Goal: Task Accomplishment & Management: Complete application form

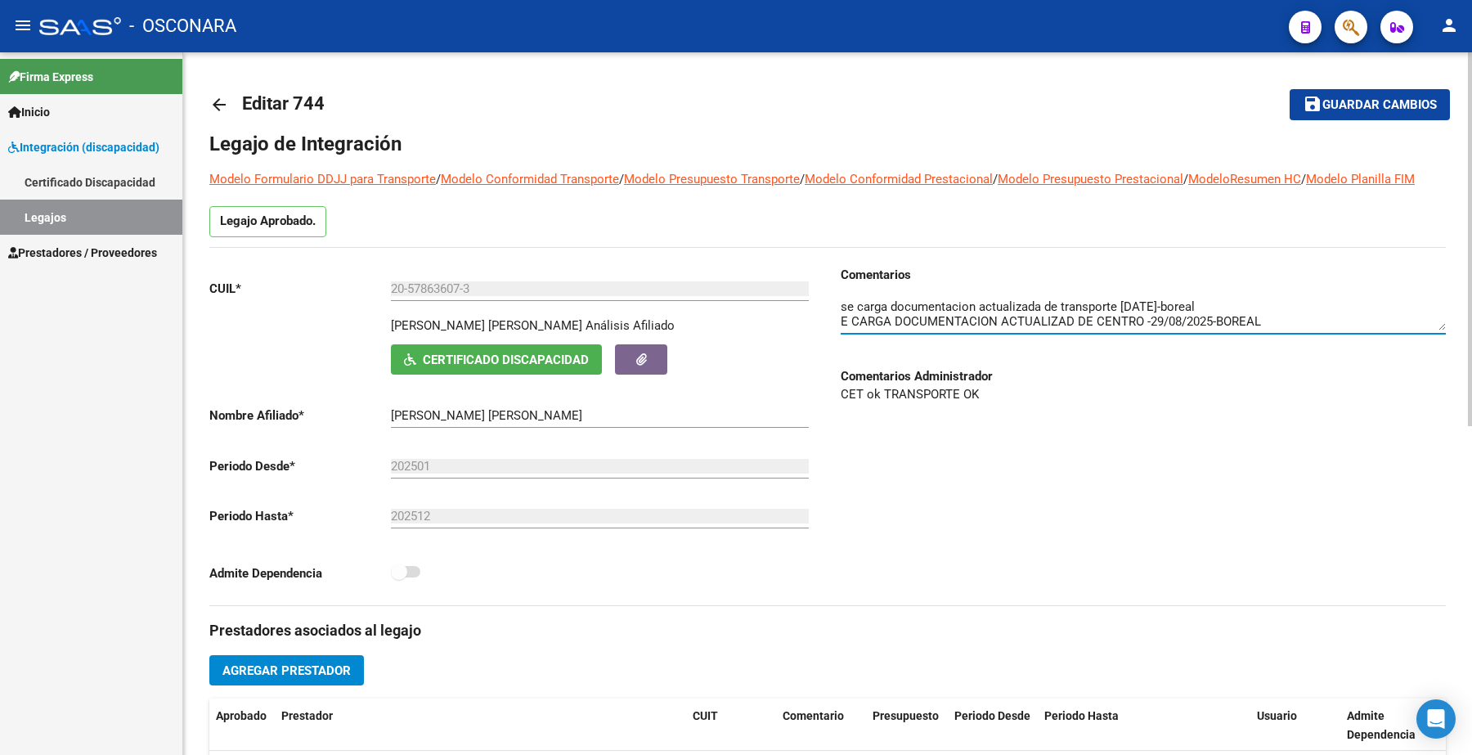
scroll to position [43, 0]
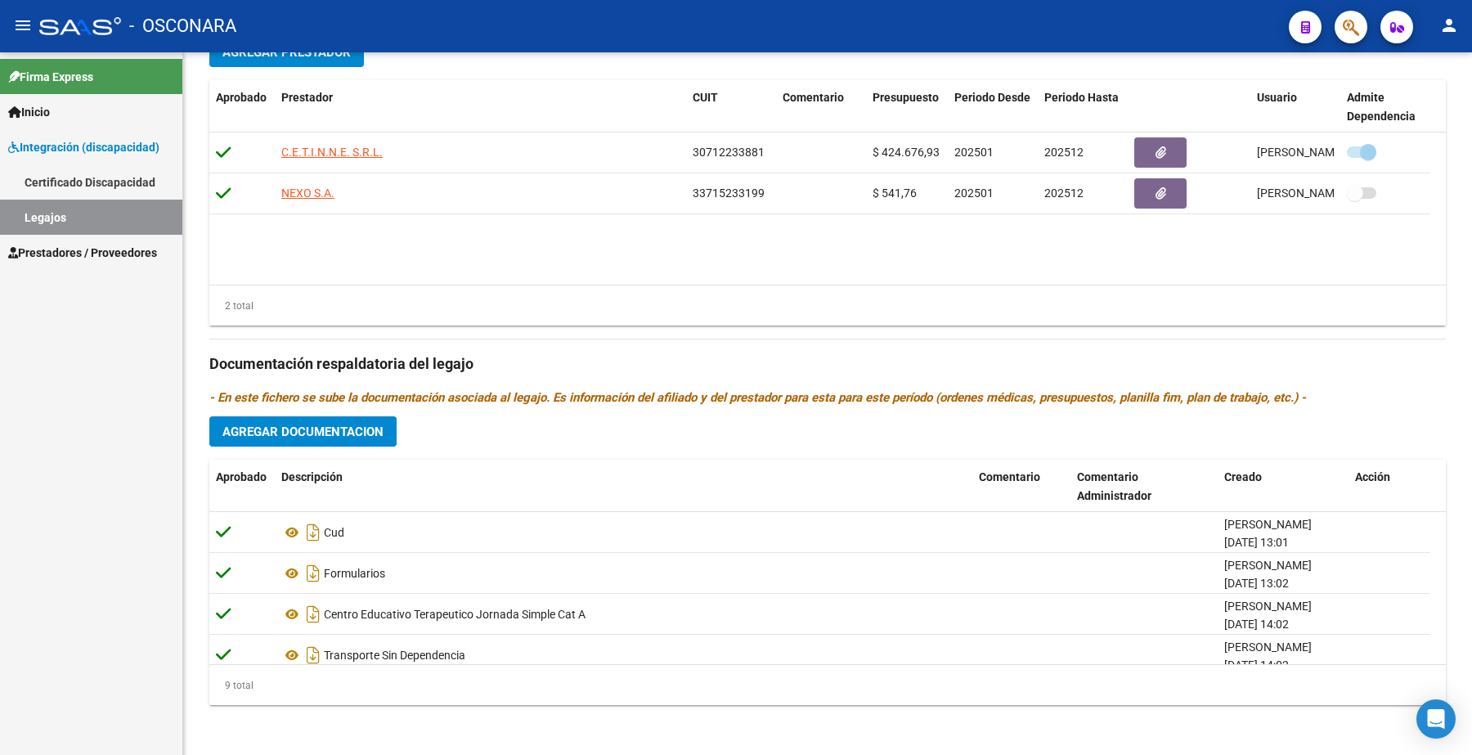
click at [106, 244] on span "Prestadores / Proveedores" at bounding box center [82, 253] width 149 height 18
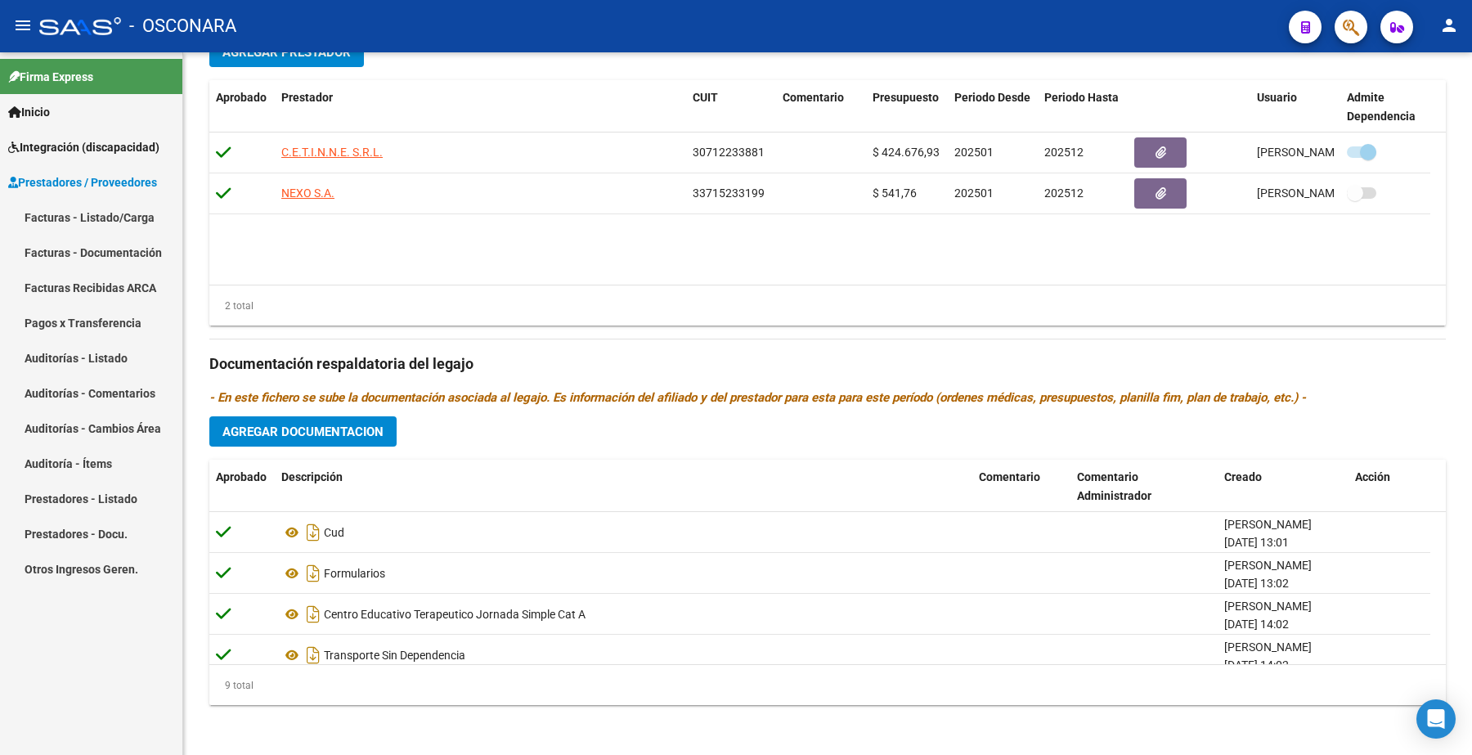
click at [124, 181] on span "Prestadores / Proveedores" at bounding box center [82, 182] width 149 height 18
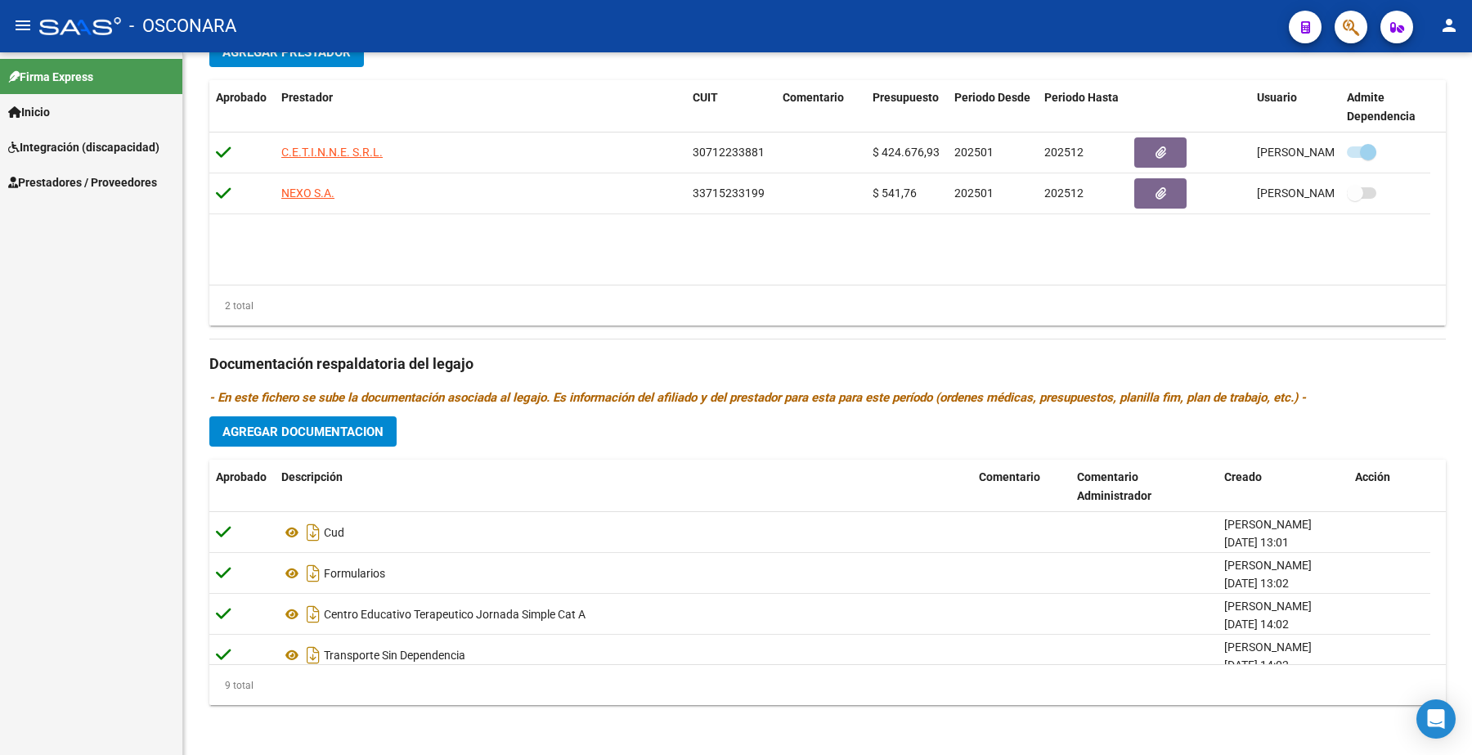
click at [123, 184] on span "Prestadores / Proveedores" at bounding box center [82, 182] width 149 height 18
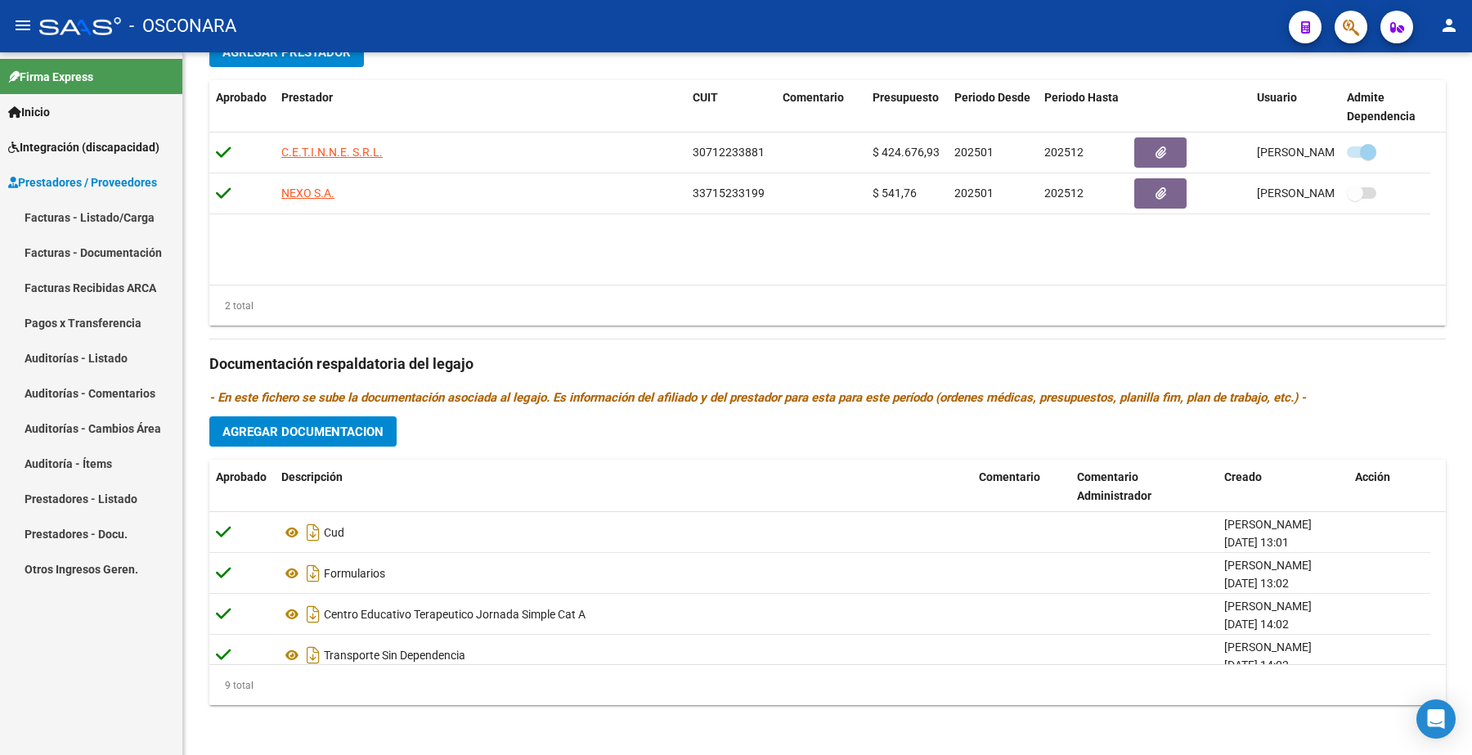
click at [124, 205] on link "Facturas - Listado/Carga" at bounding box center [91, 216] width 182 height 35
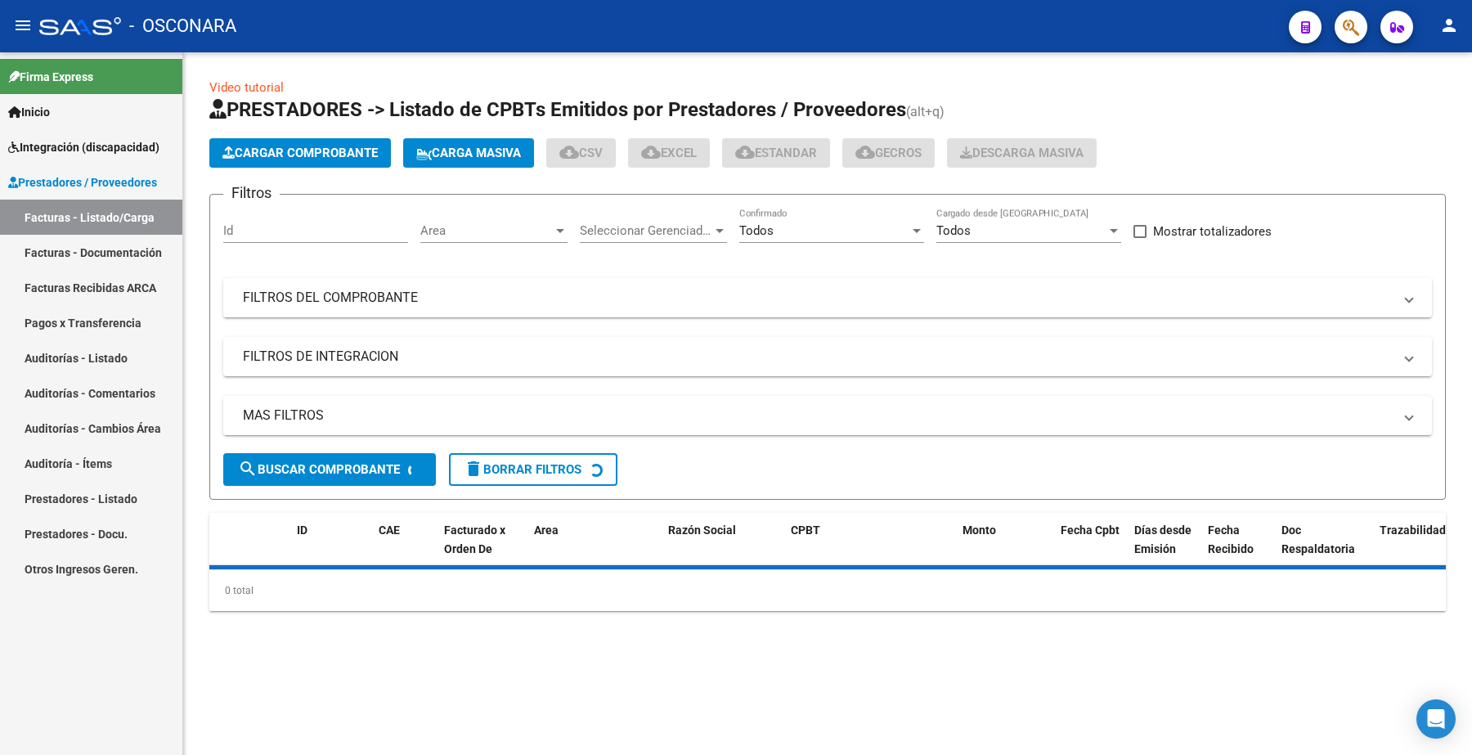
click at [280, 230] on input "Id" at bounding box center [315, 230] width 185 height 15
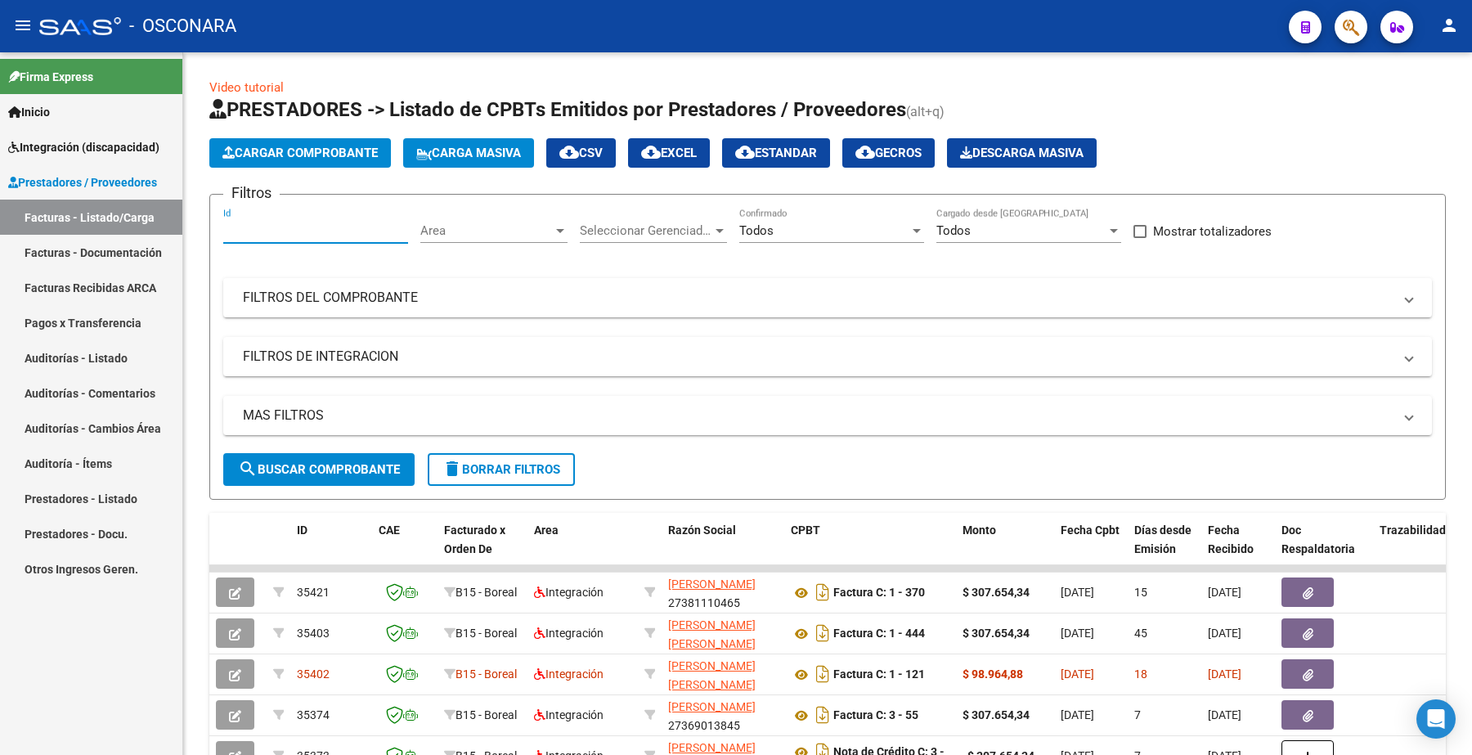
paste input "34472"
type input "34472"
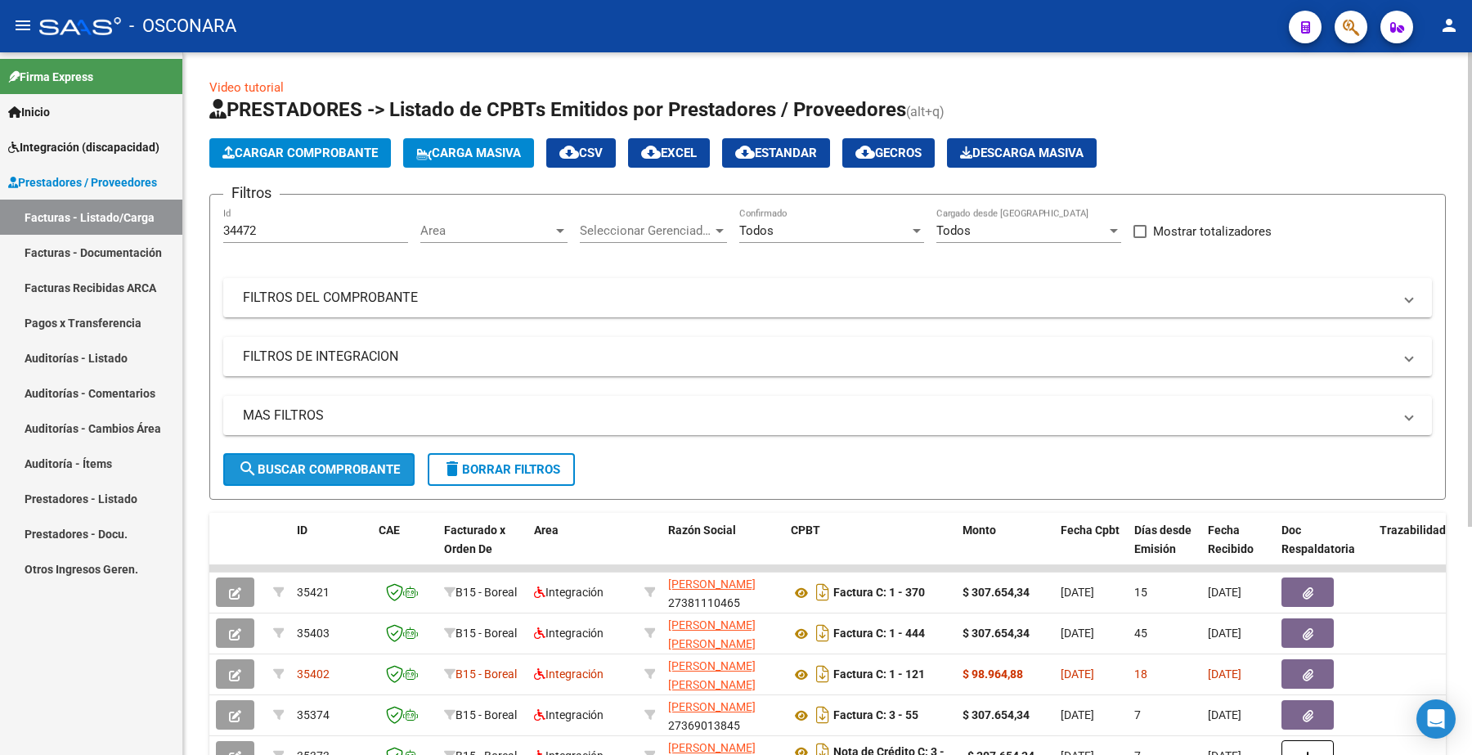
click at [362, 459] on button "search Buscar Comprobante" at bounding box center [318, 469] width 191 height 33
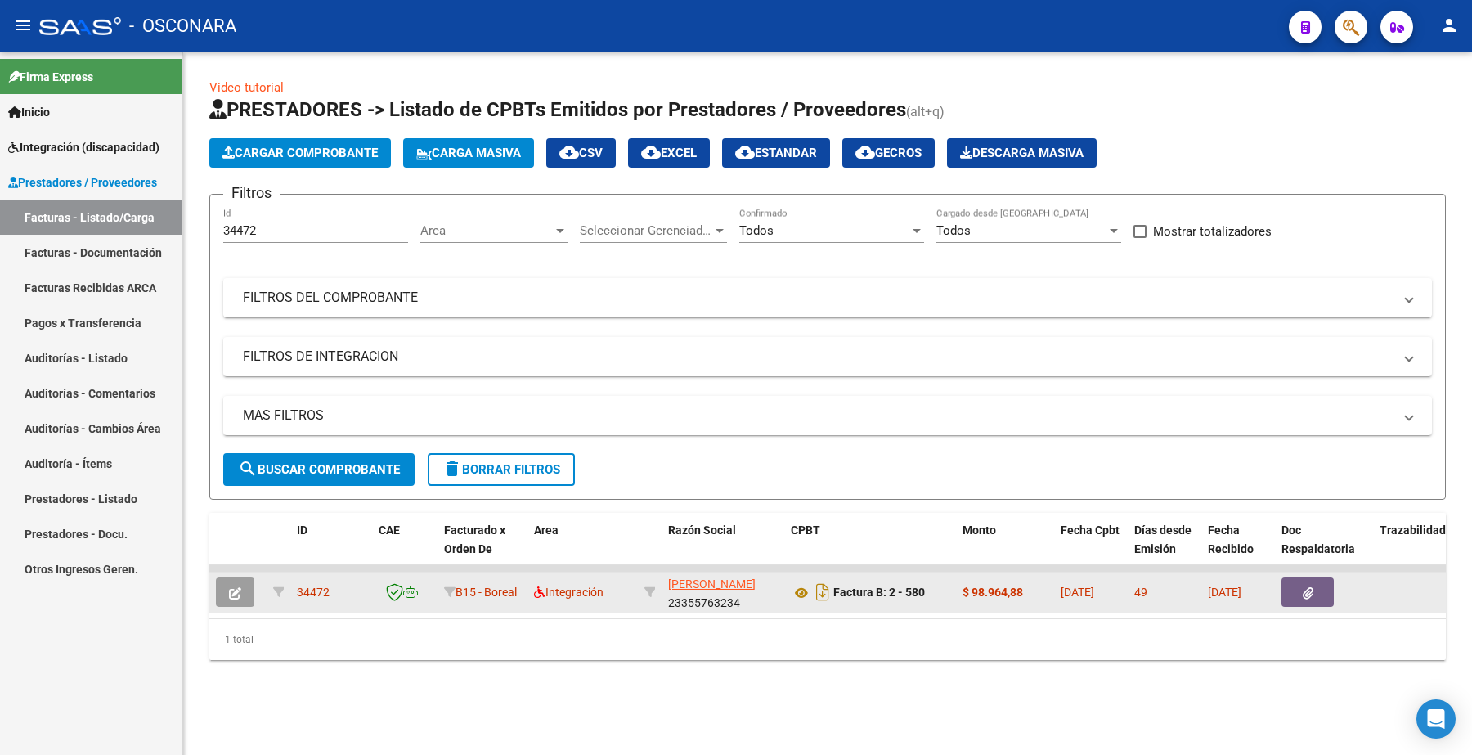
click at [231, 594] on icon "button" at bounding box center [235, 593] width 12 height 12
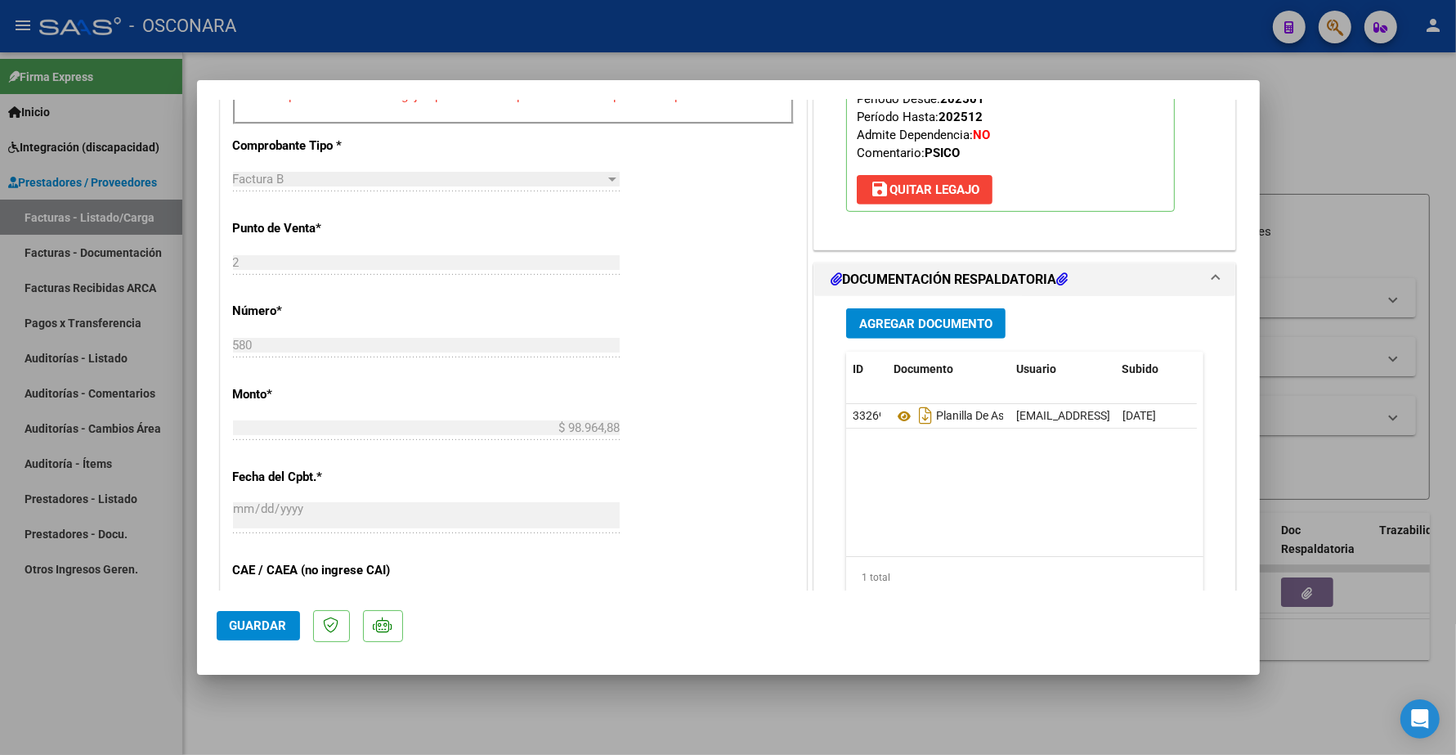
scroll to position [715, 0]
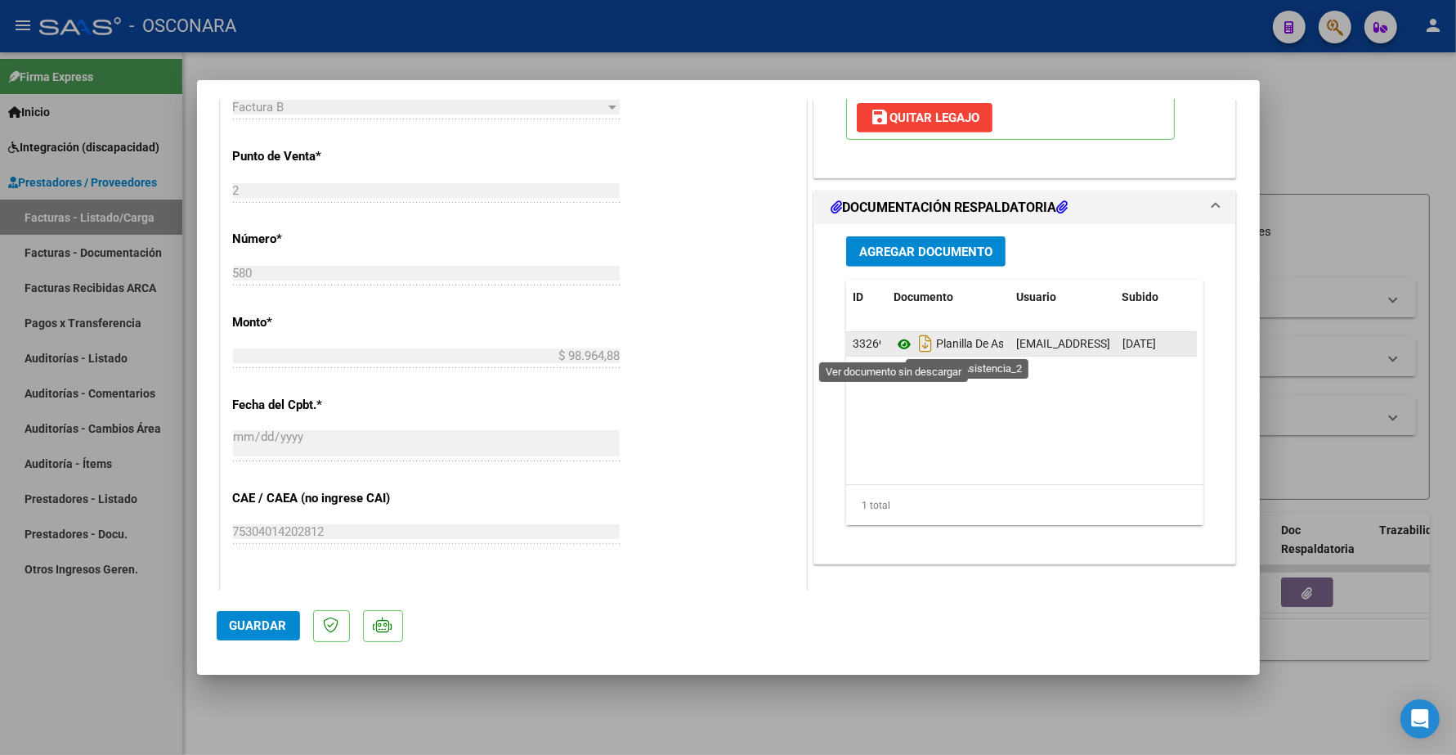
click at [894, 350] on icon at bounding box center [904, 344] width 21 height 20
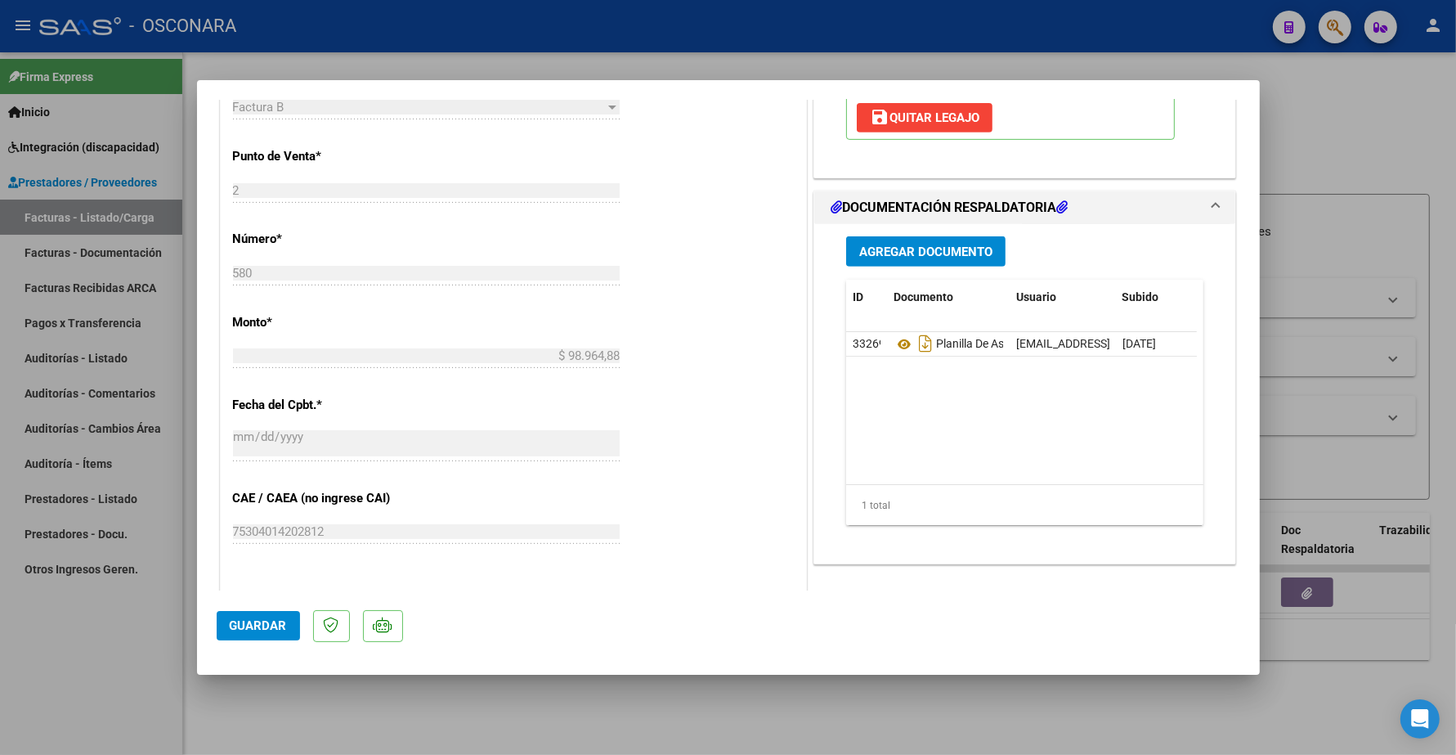
type input "$ 0,00"
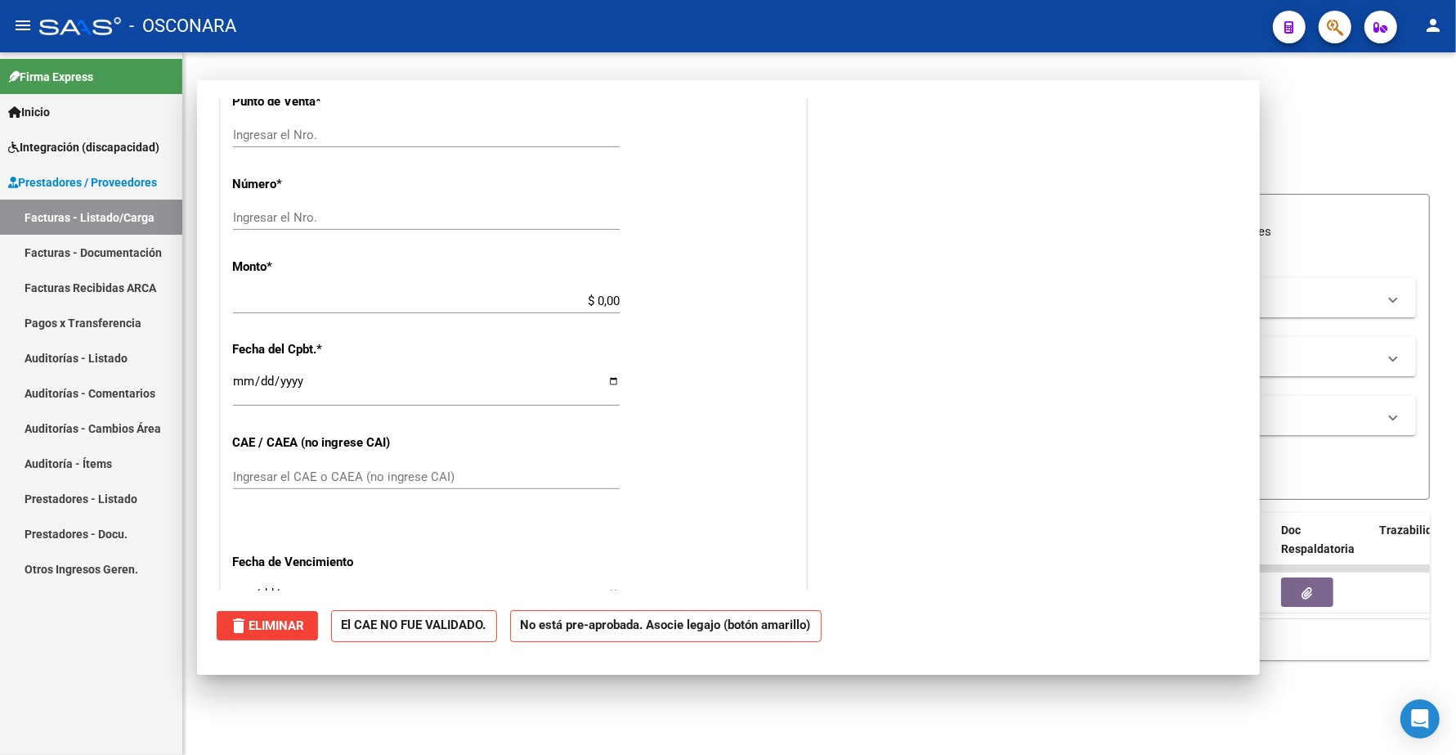
scroll to position [660, 0]
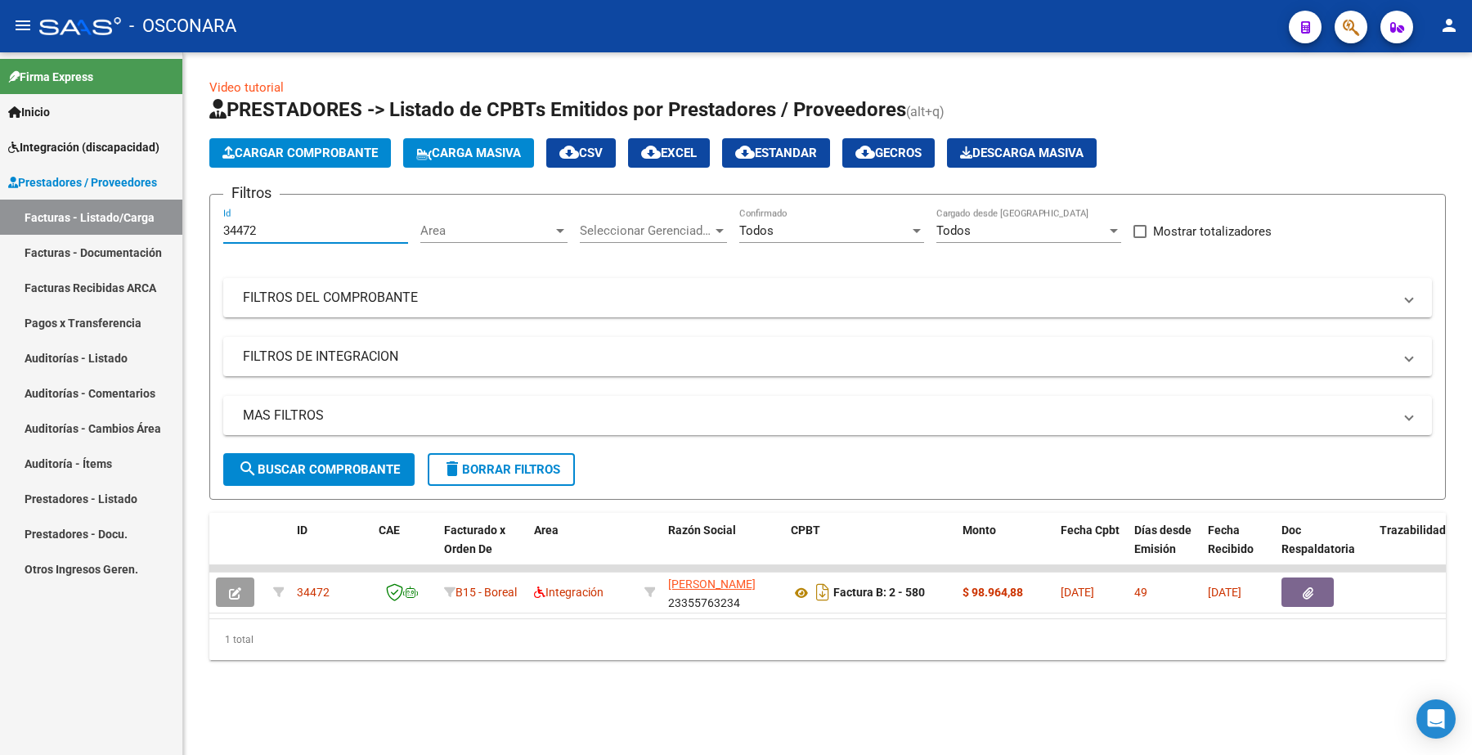
drag, startPoint x: 275, startPoint y: 235, endPoint x: 113, endPoint y: 203, distance: 165.1
click at [123, 244] on mat-sidenav-container "Firma Express Inicio Instructivos Contacto OS Integración (discapacidad) Certif…" at bounding box center [736, 403] width 1472 height 702
paste input "606"
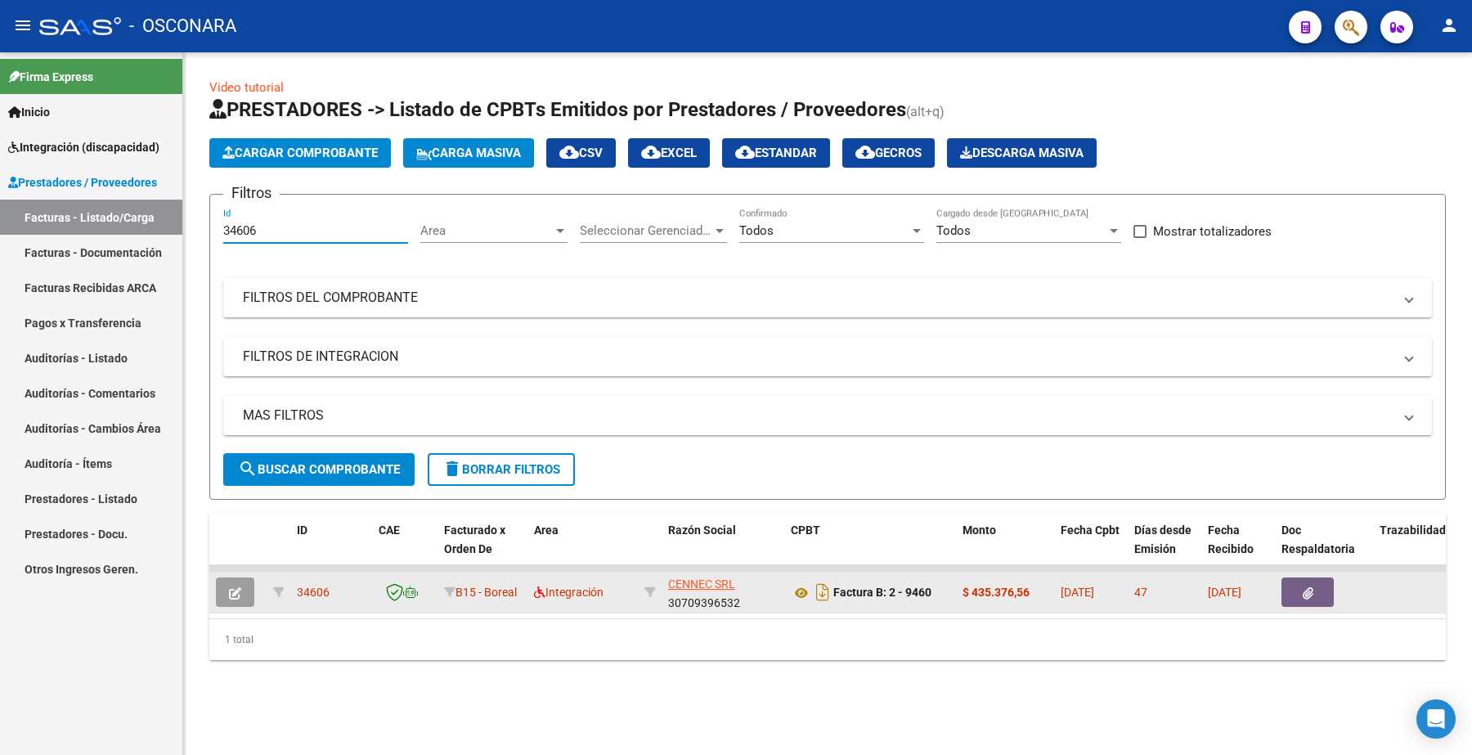
type input "34606"
click at [237, 590] on icon "button" at bounding box center [235, 593] width 12 height 12
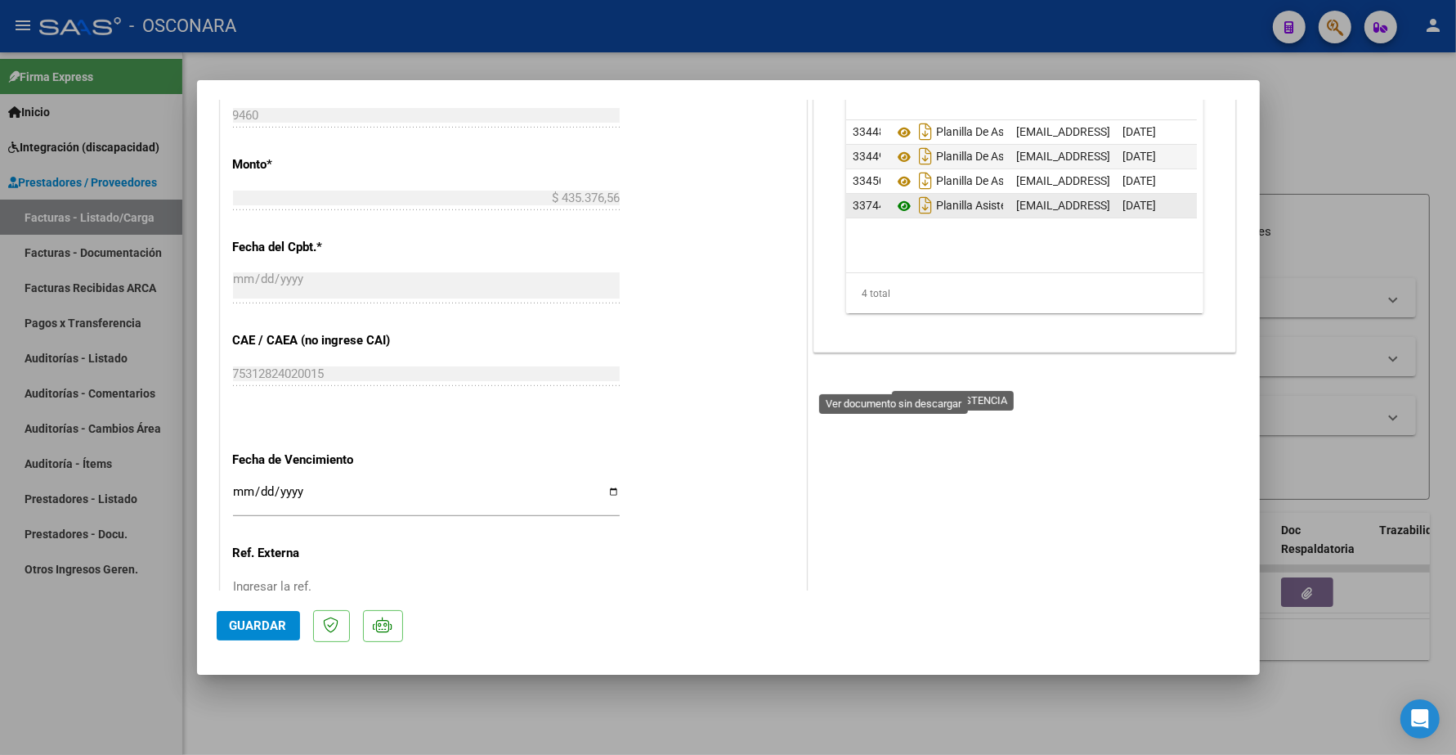
scroll to position [818, 0]
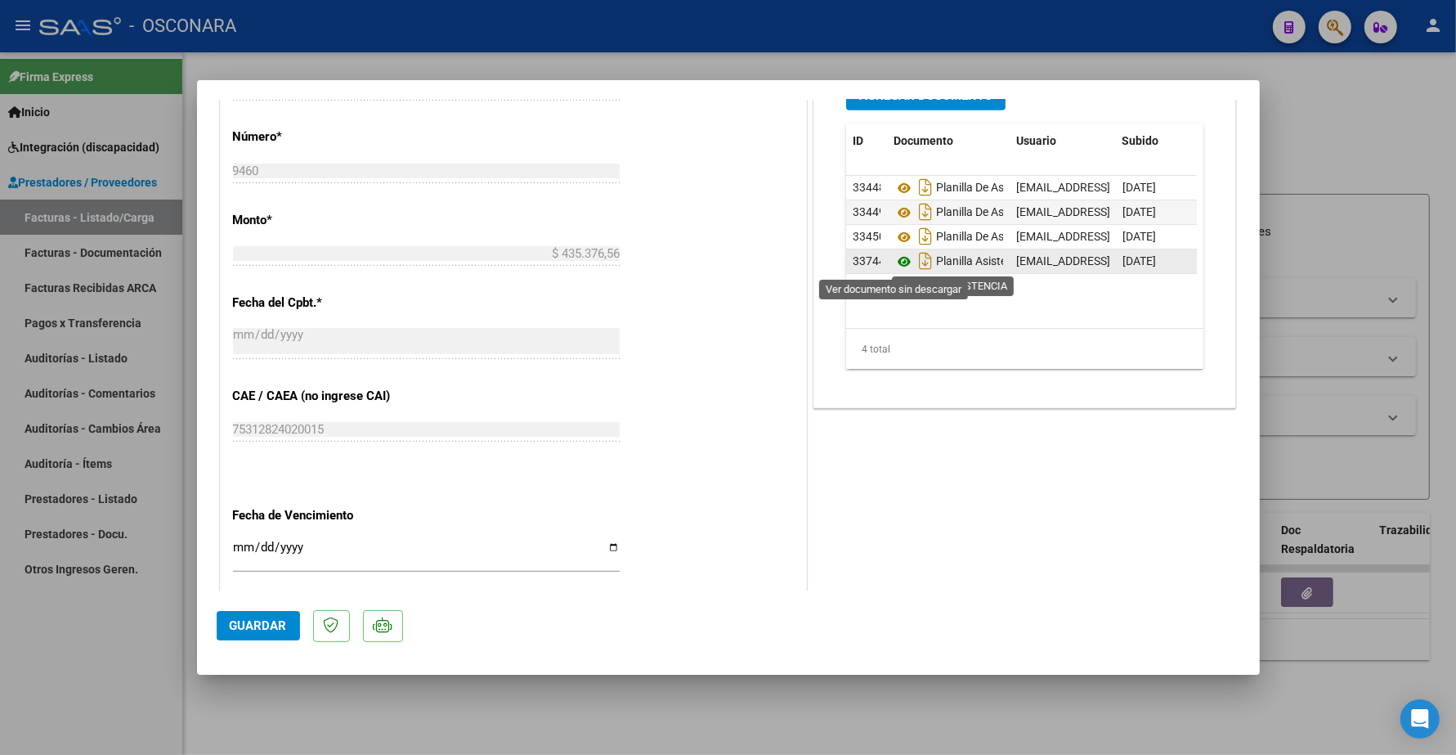
click at [894, 262] on icon at bounding box center [904, 262] width 21 height 20
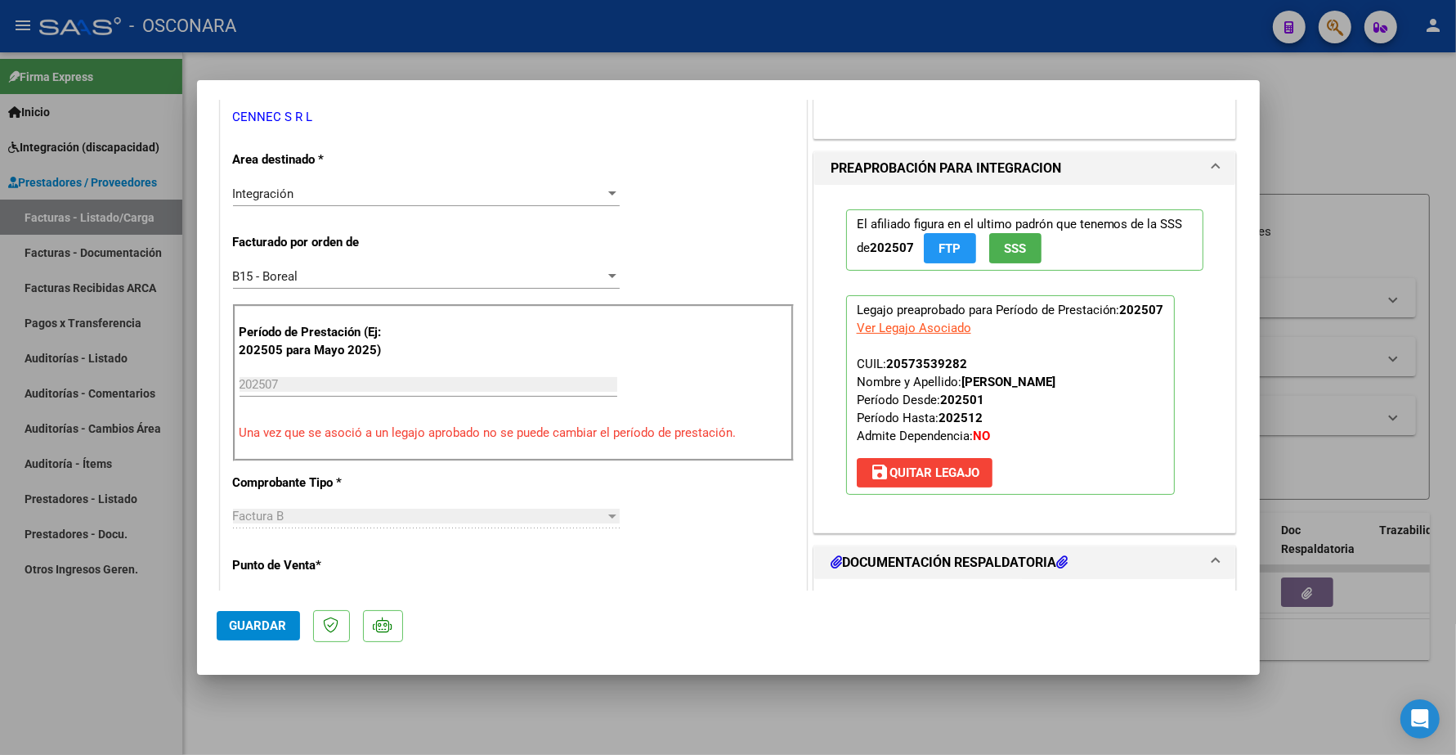
scroll to position [0, 0]
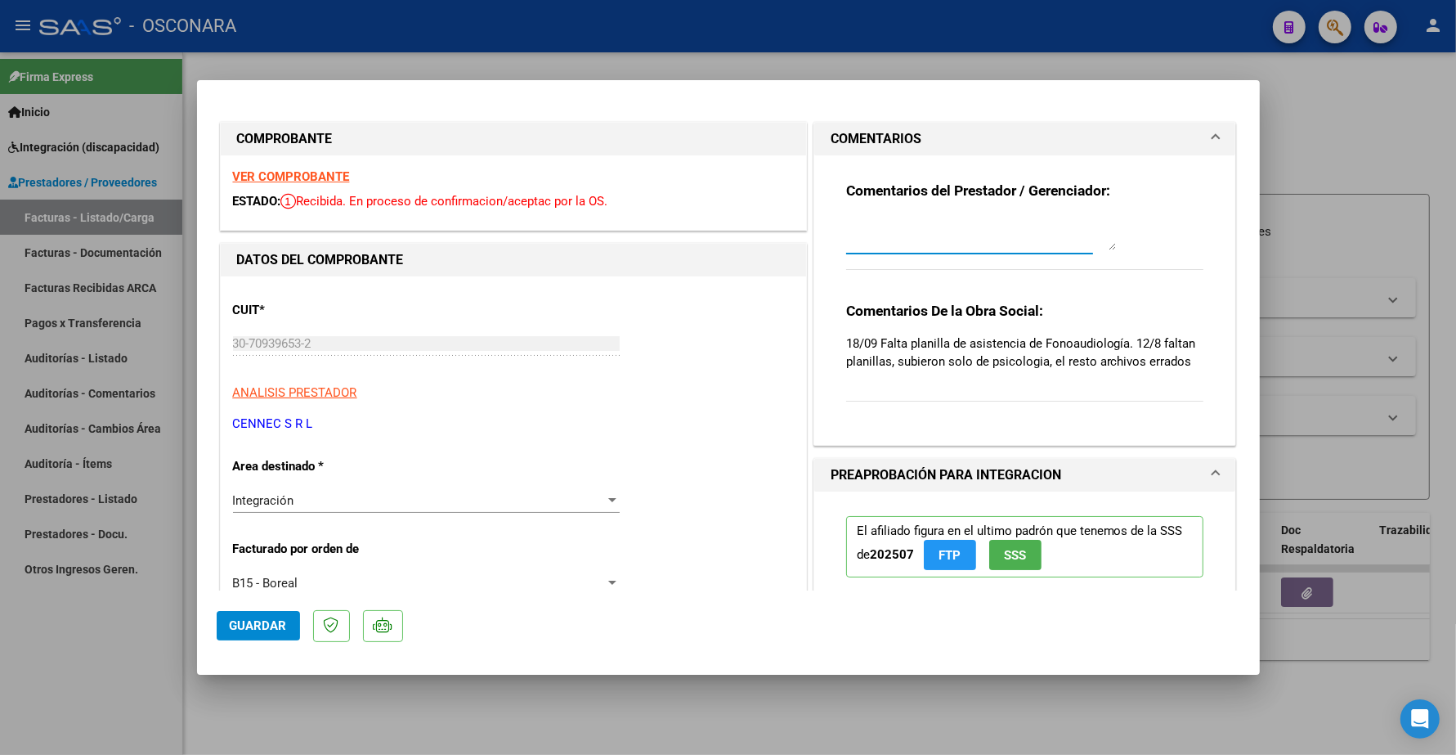
click at [867, 247] on textarea at bounding box center [981, 233] width 270 height 33
type textarea "21/08 SE ADJUNTO PLANILLA FALTANTE"
click at [292, 638] on button "Guardar" at bounding box center [258, 625] width 83 height 29
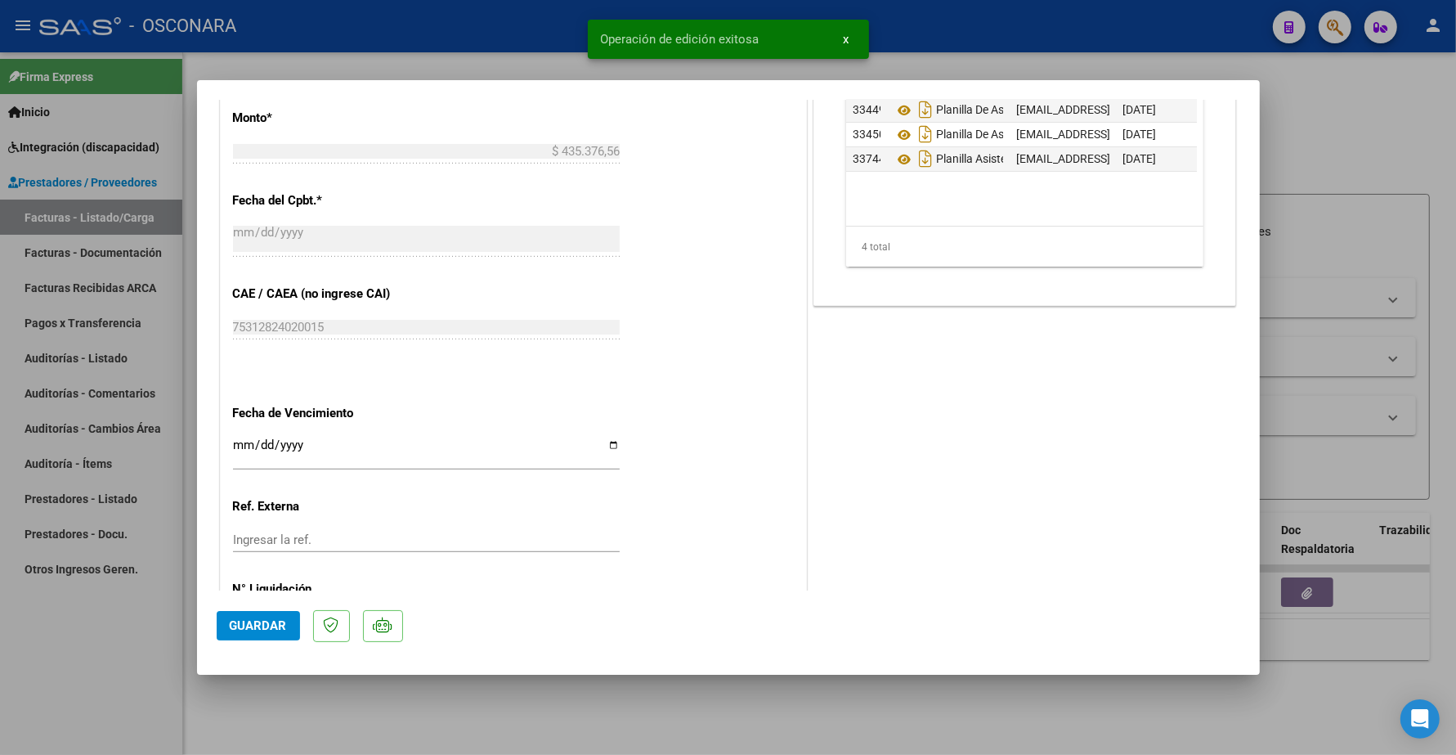
type input "$ 0,00"
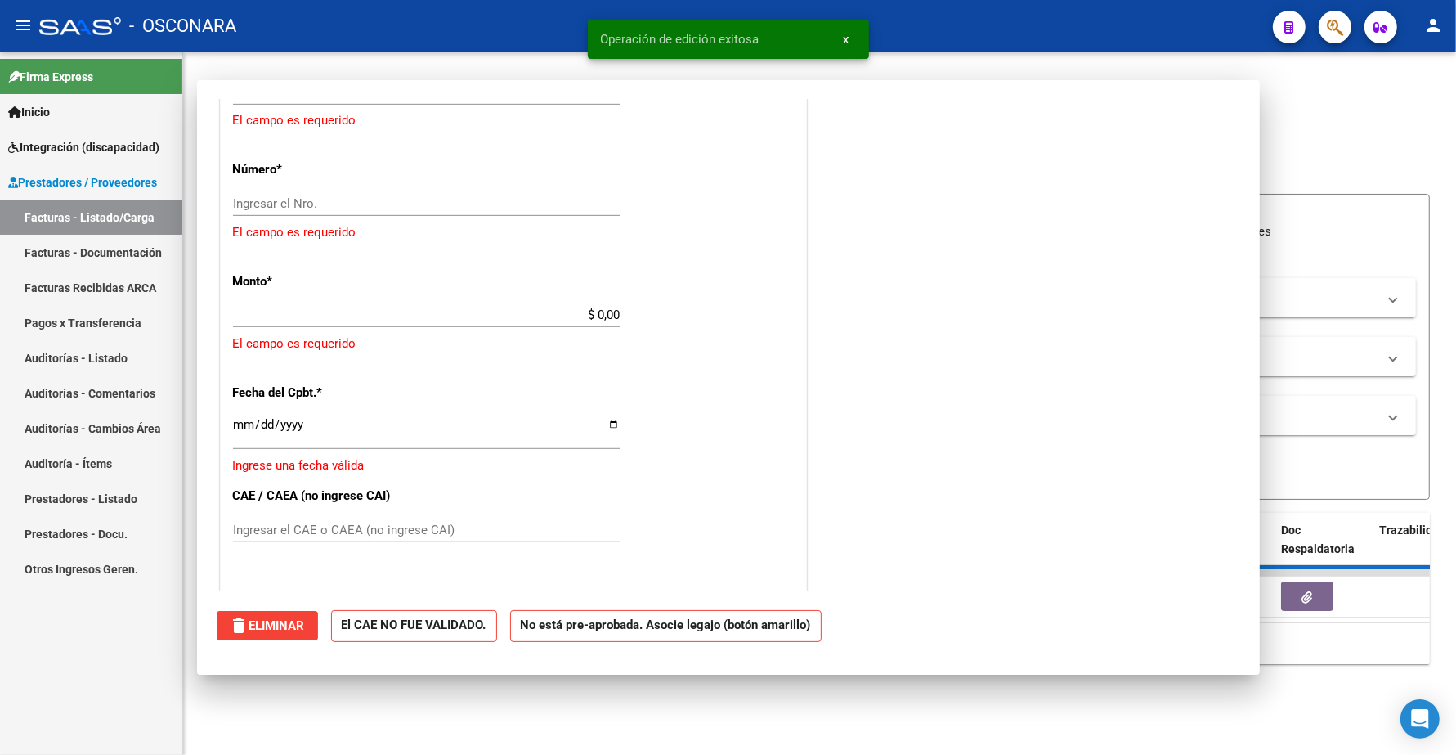
scroll to position [948, 0]
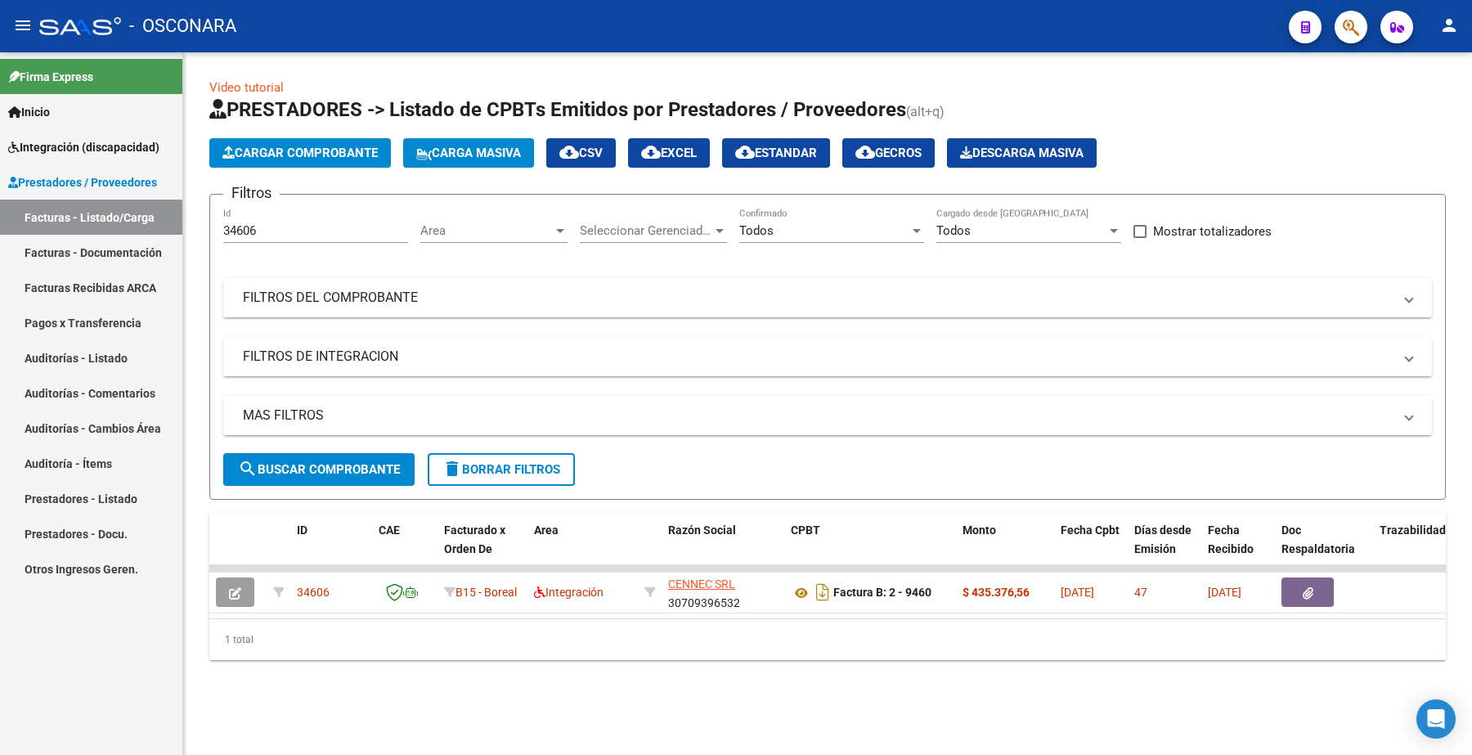
drag, startPoint x: 294, startPoint y: 215, endPoint x: 278, endPoint y: 222, distance: 17.6
click at [278, 222] on div "34606 Id" at bounding box center [315, 225] width 185 height 35
drag, startPoint x: 264, startPoint y: 235, endPoint x: 0, endPoint y: 196, distance: 266.8
click at [0, 211] on mat-sidenav-container "Firma Express Inicio Instructivos Contacto OS Integración (discapacidad) Certif…" at bounding box center [736, 403] width 1472 height 702
paste input "5"
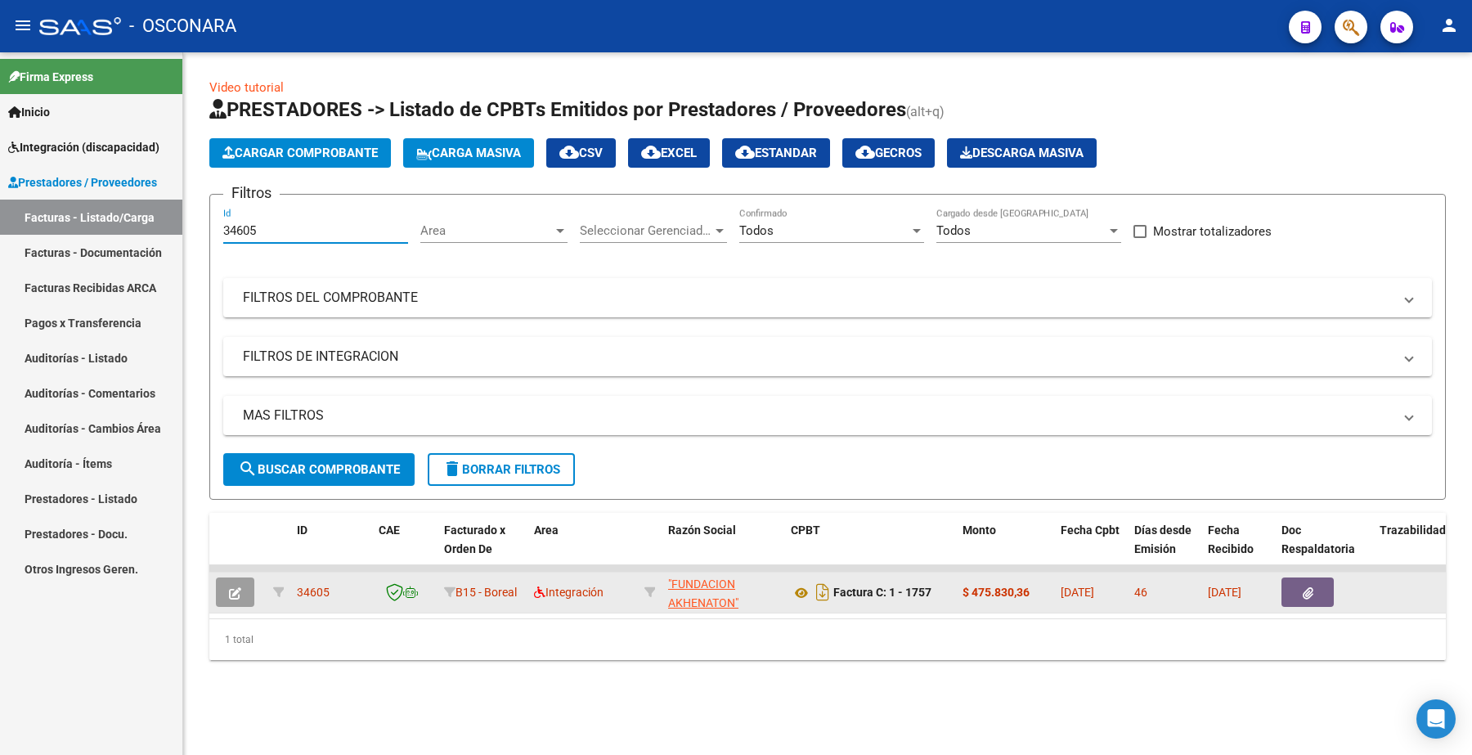
type input "34605"
click at [248, 601] on button "button" at bounding box center [235, 591] width 38 height 29
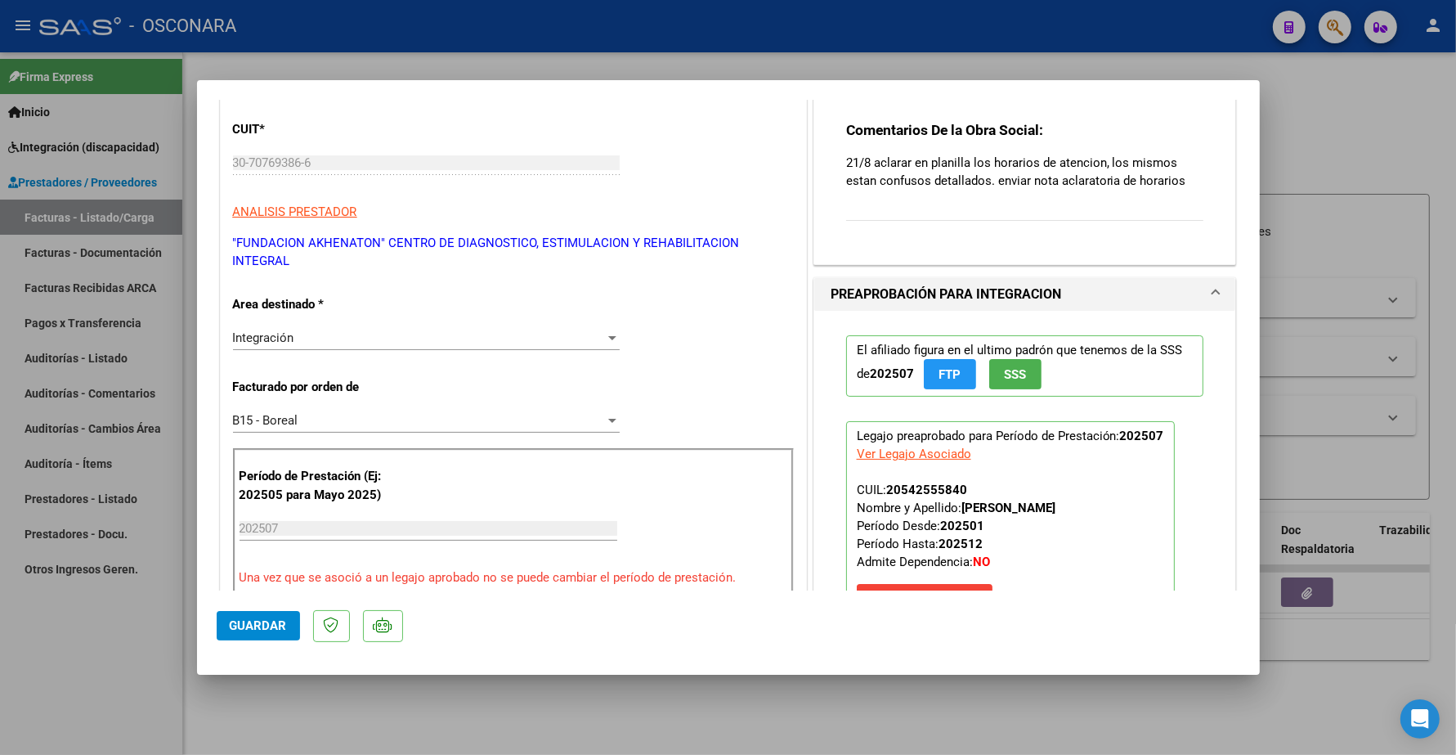
scroll to position [0, 0]
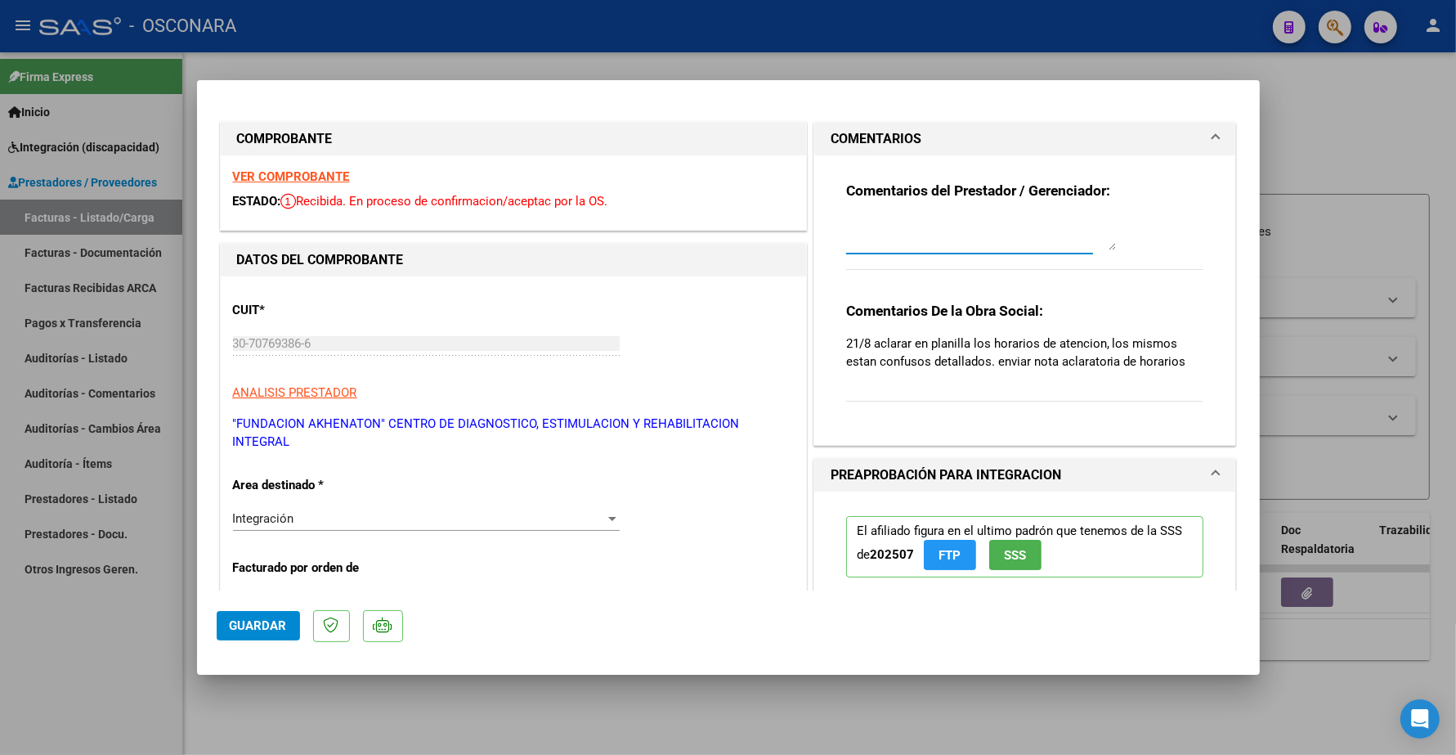
click at [884, 242] on textarea at bounding box center [981, 233] width 270 height 33
type textarea "17/09 SE ADJUNTA PLANILLA CORREGIDA"
click at [245, 626] on span "Guardar" at bounding box center [258, 625] width 57 height 15
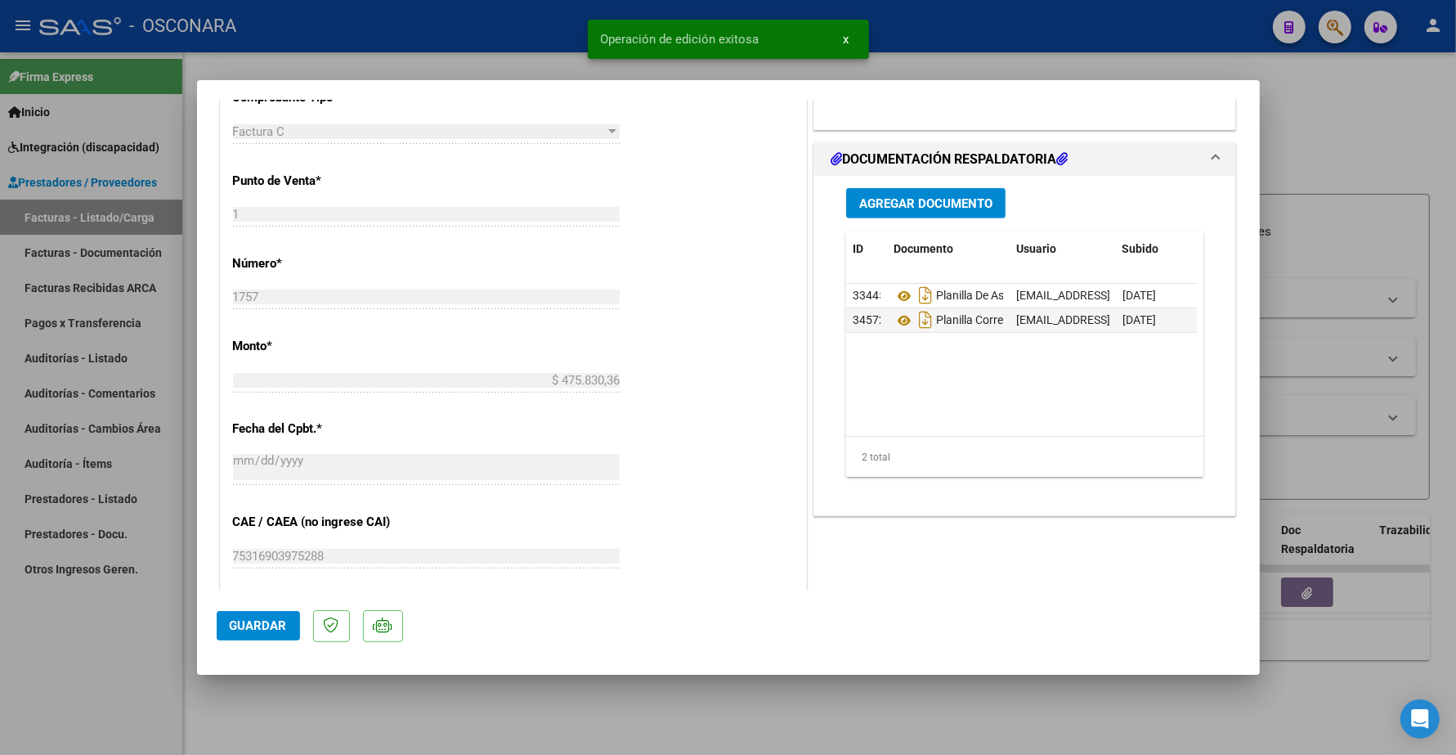
scroll to position [715, 0]
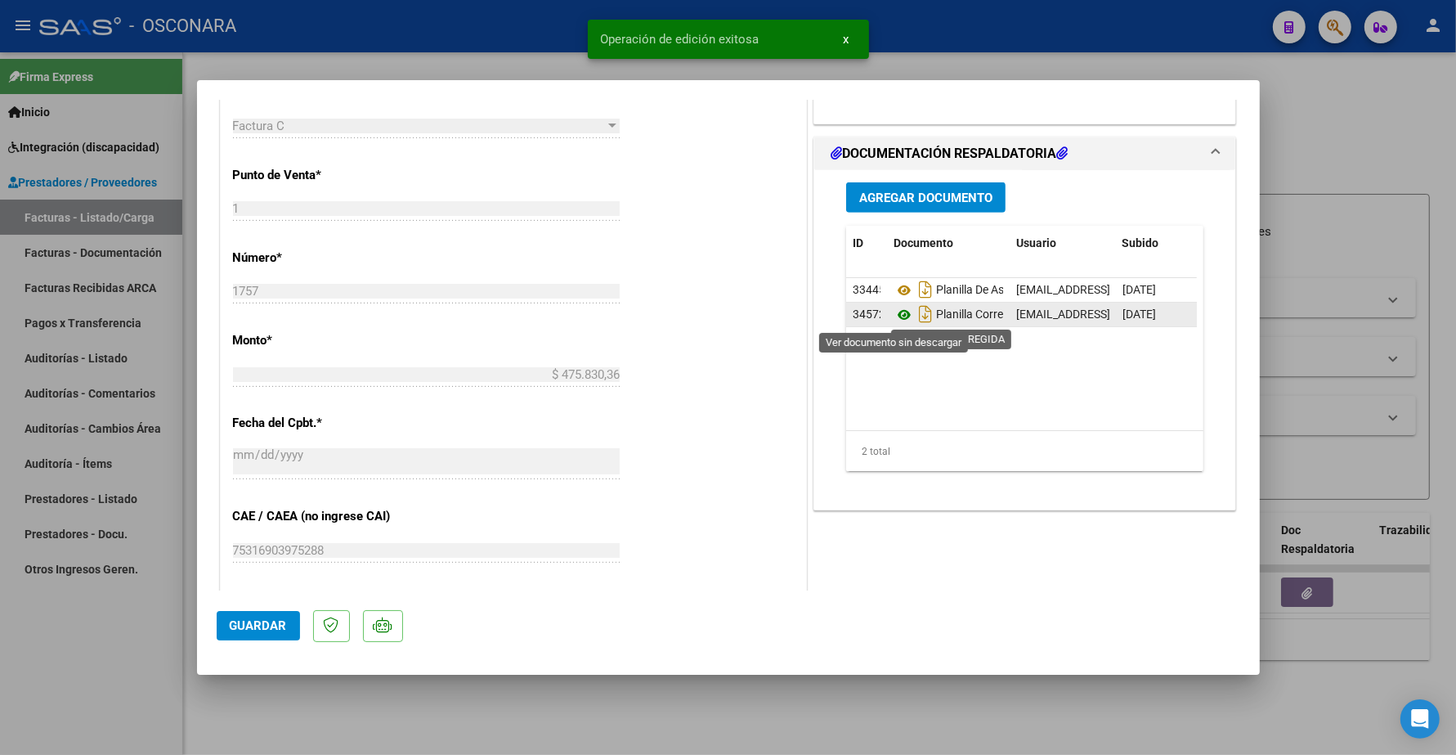
click at [898, 315] on icon at bounding box center [904, 315] width 21 height 20
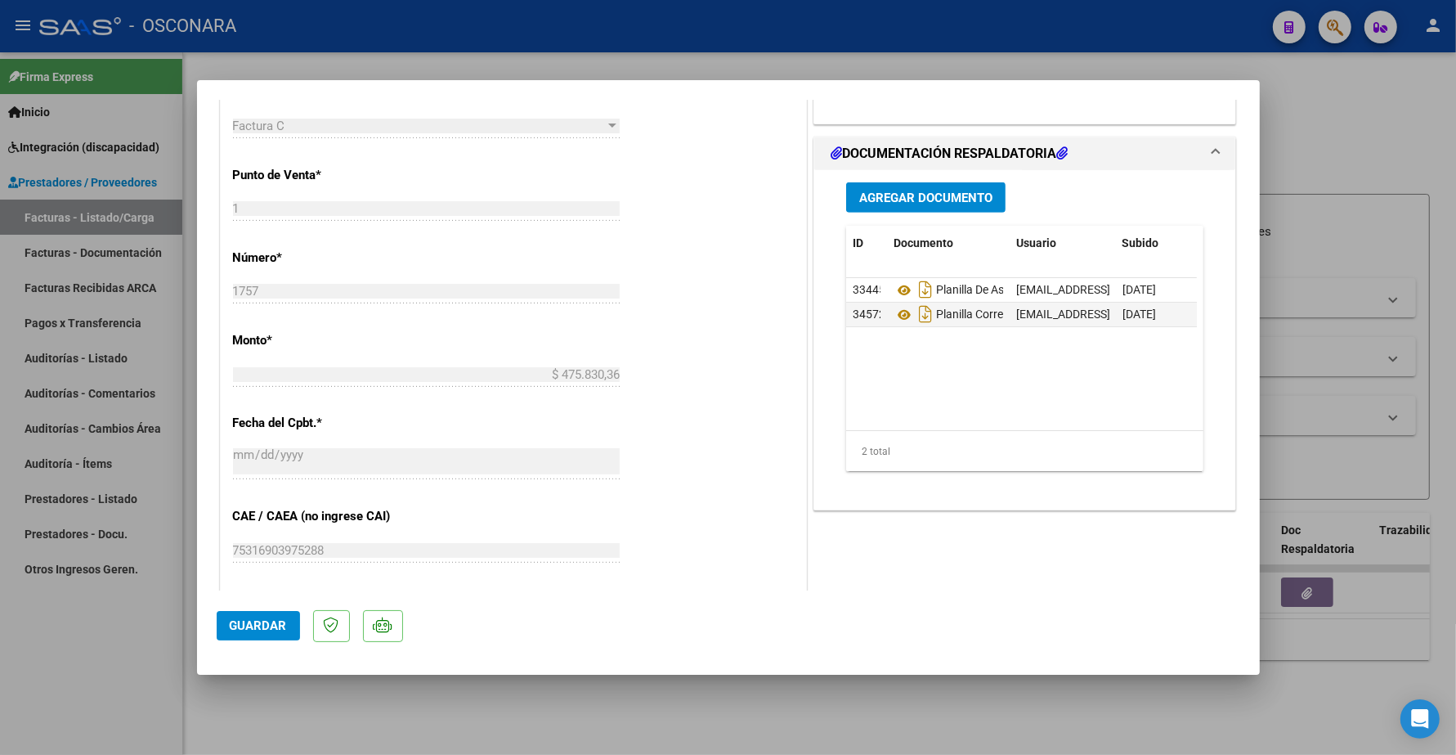
click at [268, 607] on mat-dialog-actions "Guardar" at bounding box center [729, 622] width 1024 height 65
click at [271, 617] on button "Guardar" at bounding box center [258, 625] width 83 height 29
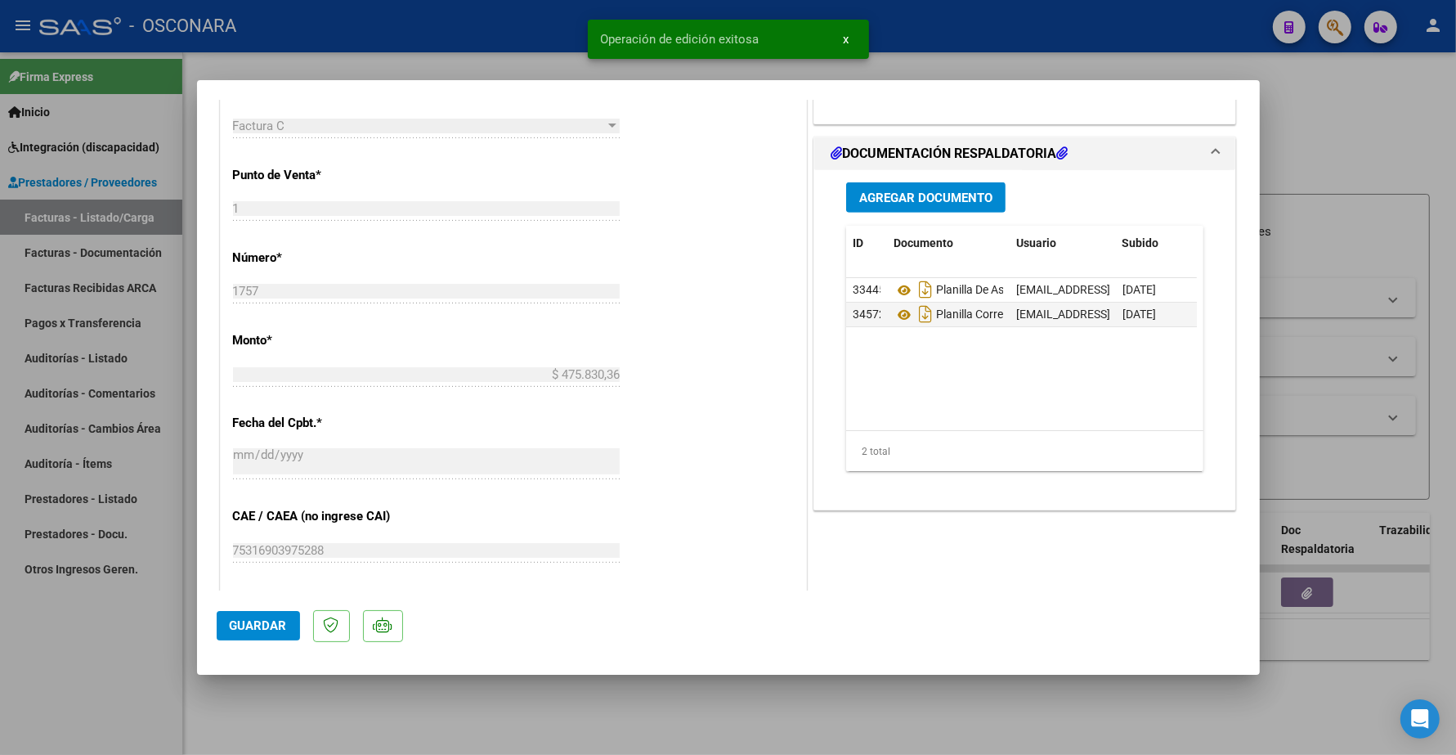
type input "$ 0,00"
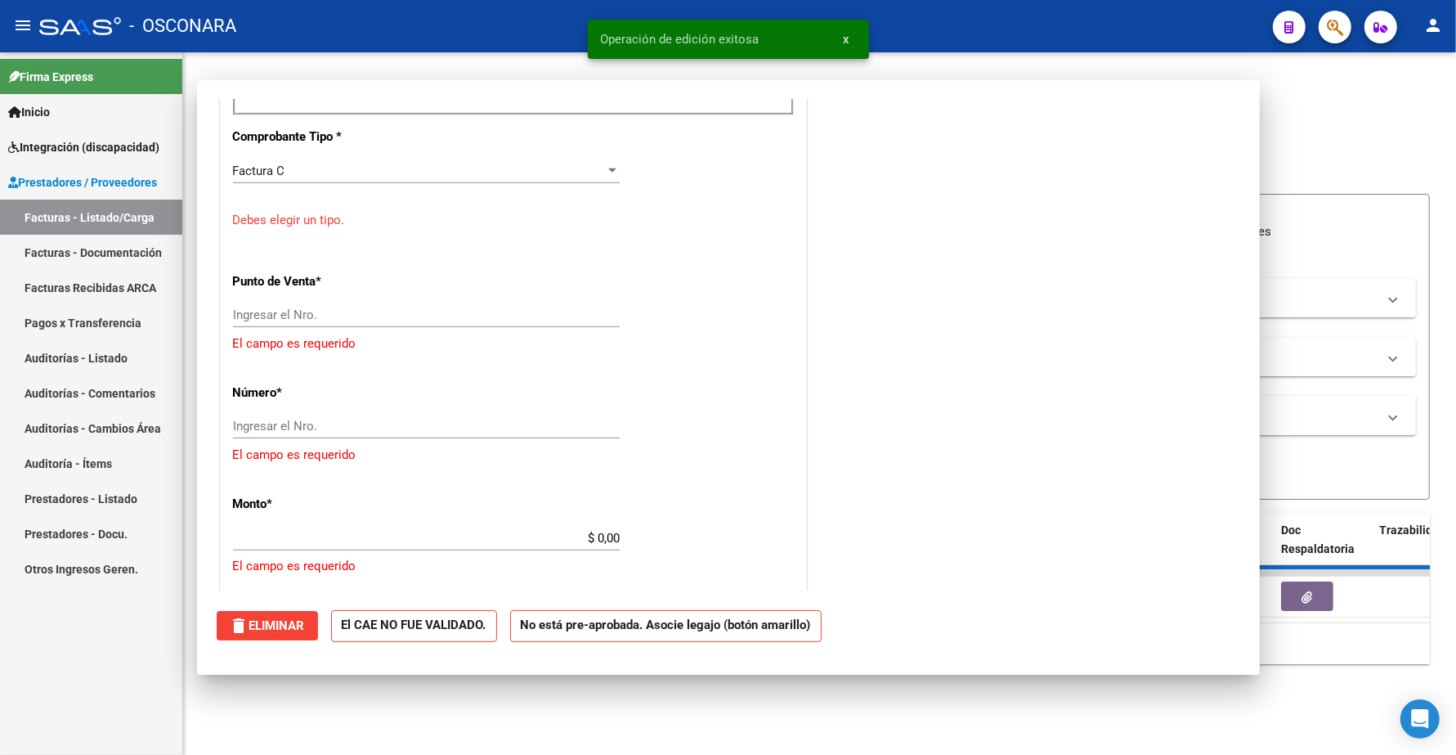
scroll to position [760, 0]
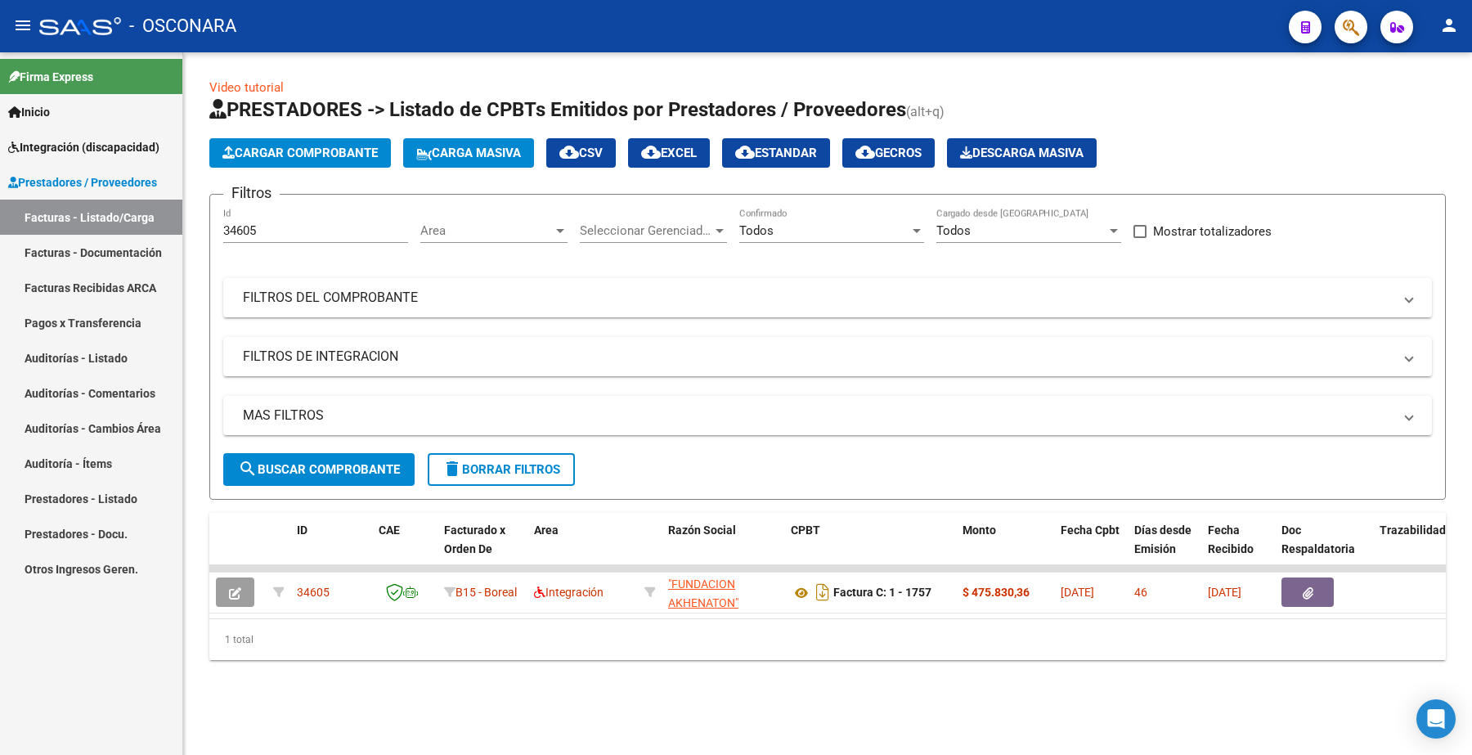
click at [258, 222] on div "34605 Id" at bounding box center [315, 225] width 185 height 35
drag, startPoint x: 263, startPoint y: 227, endPoint x: 137, endPoint y: 243, distance: 127.7
click at [139, 244] on mat-sidenav-container "Firma Express Inicio Instructivos Contacto OS Integración (discapacidad) Certif…" at bounding box center [736, 403] width 1472 height 702
paste input "3"
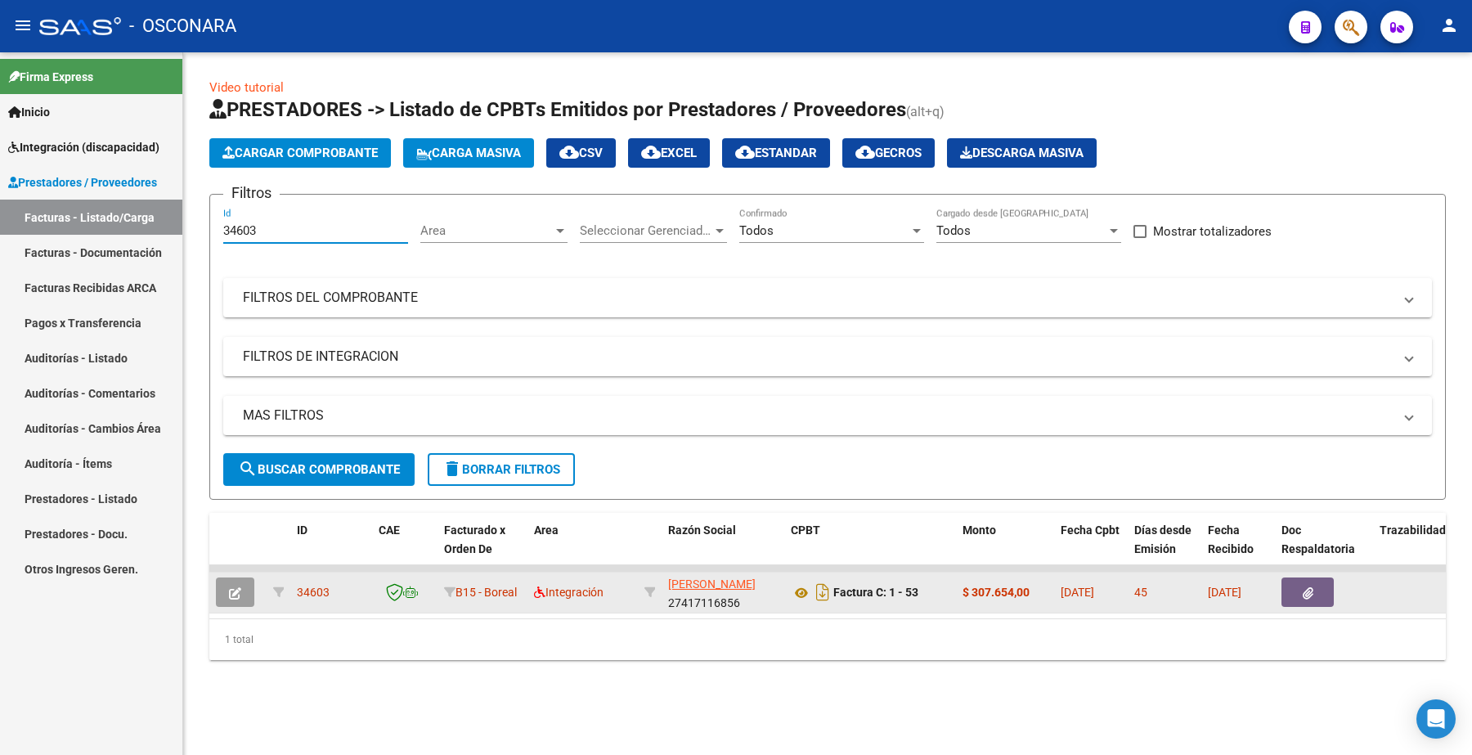
type input "34603"
click at [249, 589] on button "button" at bounding box center [235, 591] width 38 height 29
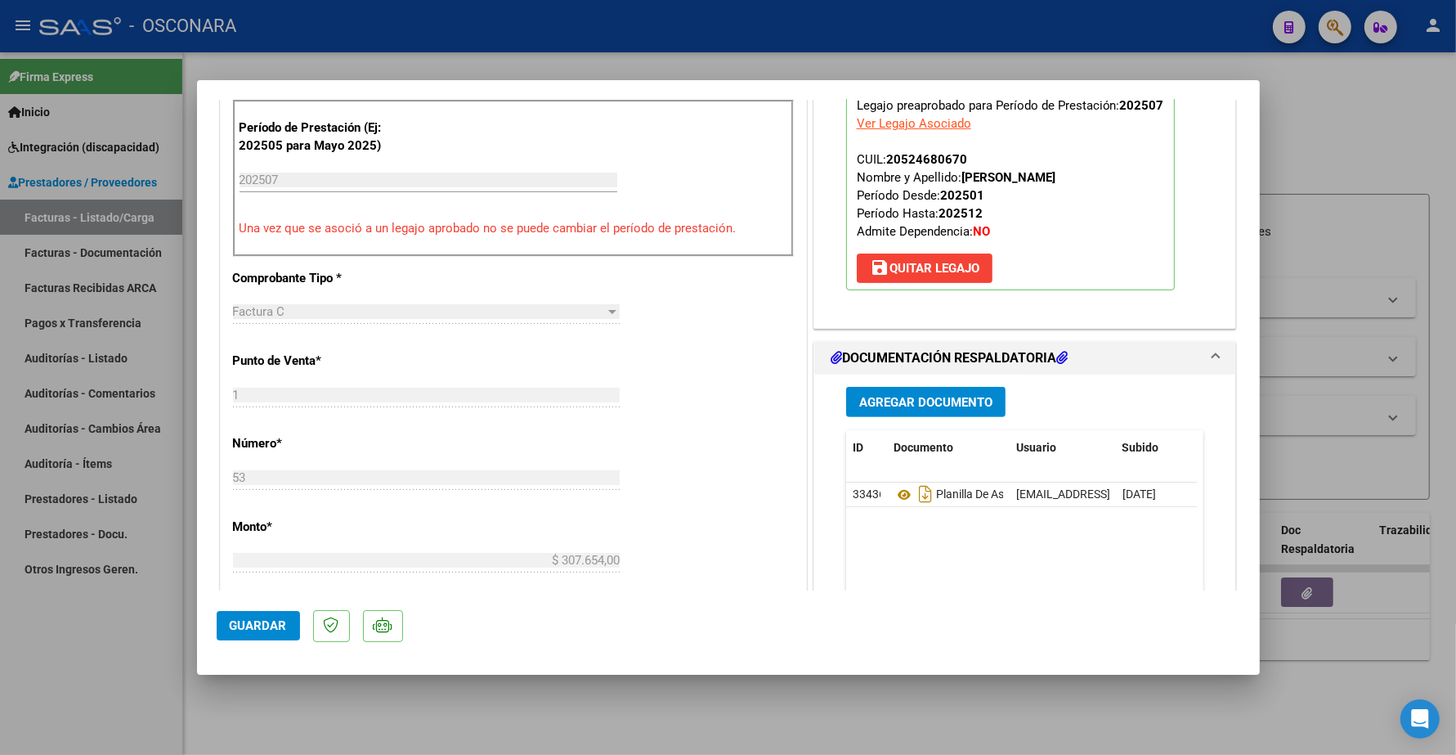
scroll to position [613, 0]
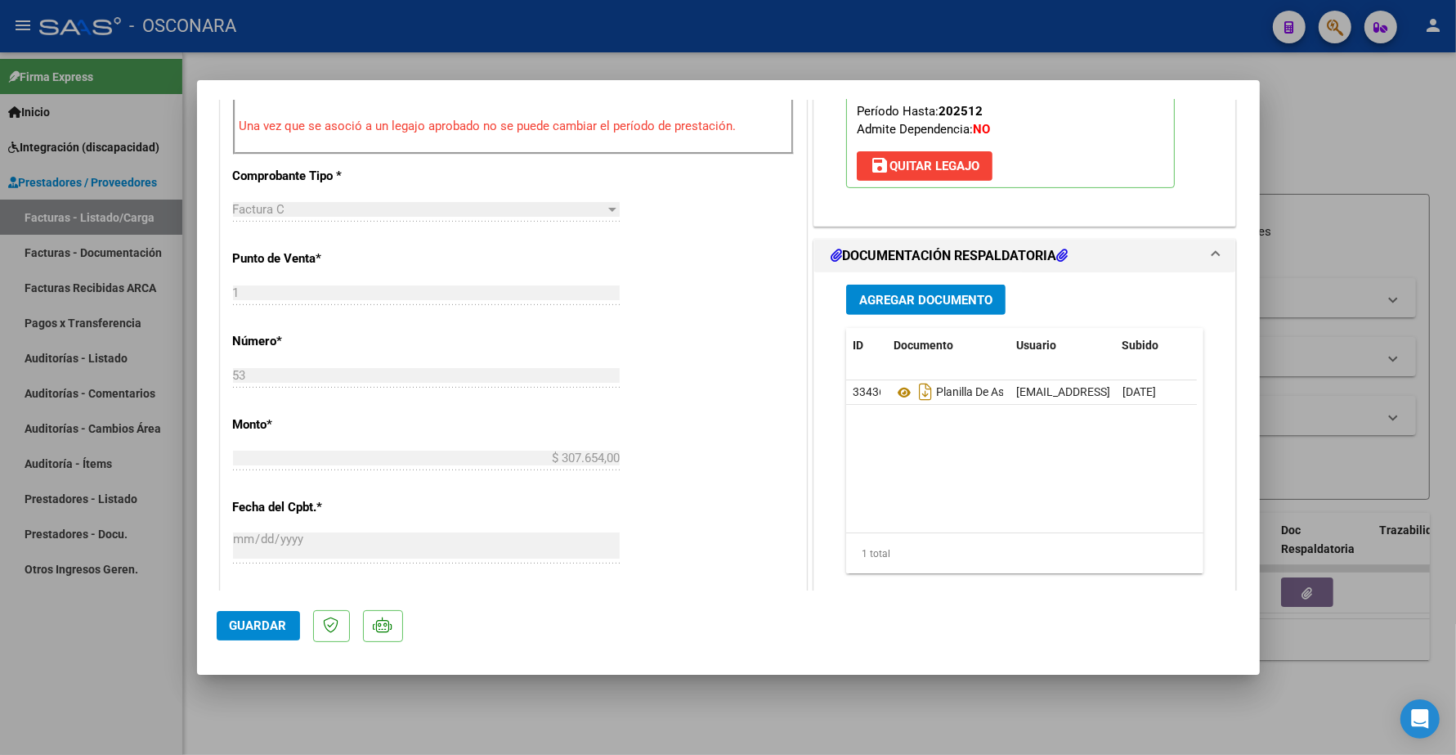
type input "$ 0,00"
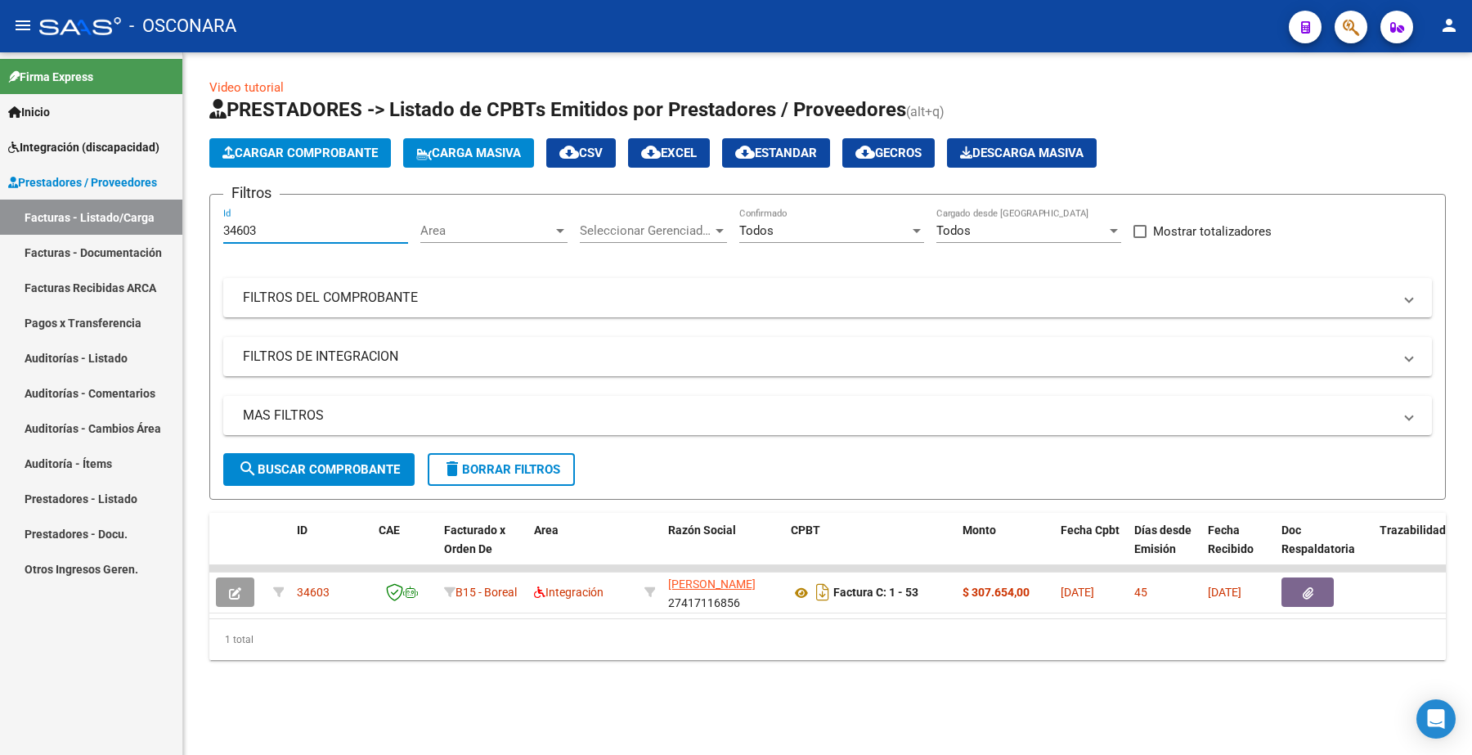
drag, startPoint x: 287, startPoint y: 231, endPoint x: 87, endPoint y: 226, distance: 200.4
click at [94, 231] on mat-sidenav-container "Firma Express Inicio Instructivos Contacto OS Integración (discapacidad) Certif…" at bounding box center [736, 403] width 1472 height 702
paste input "590"
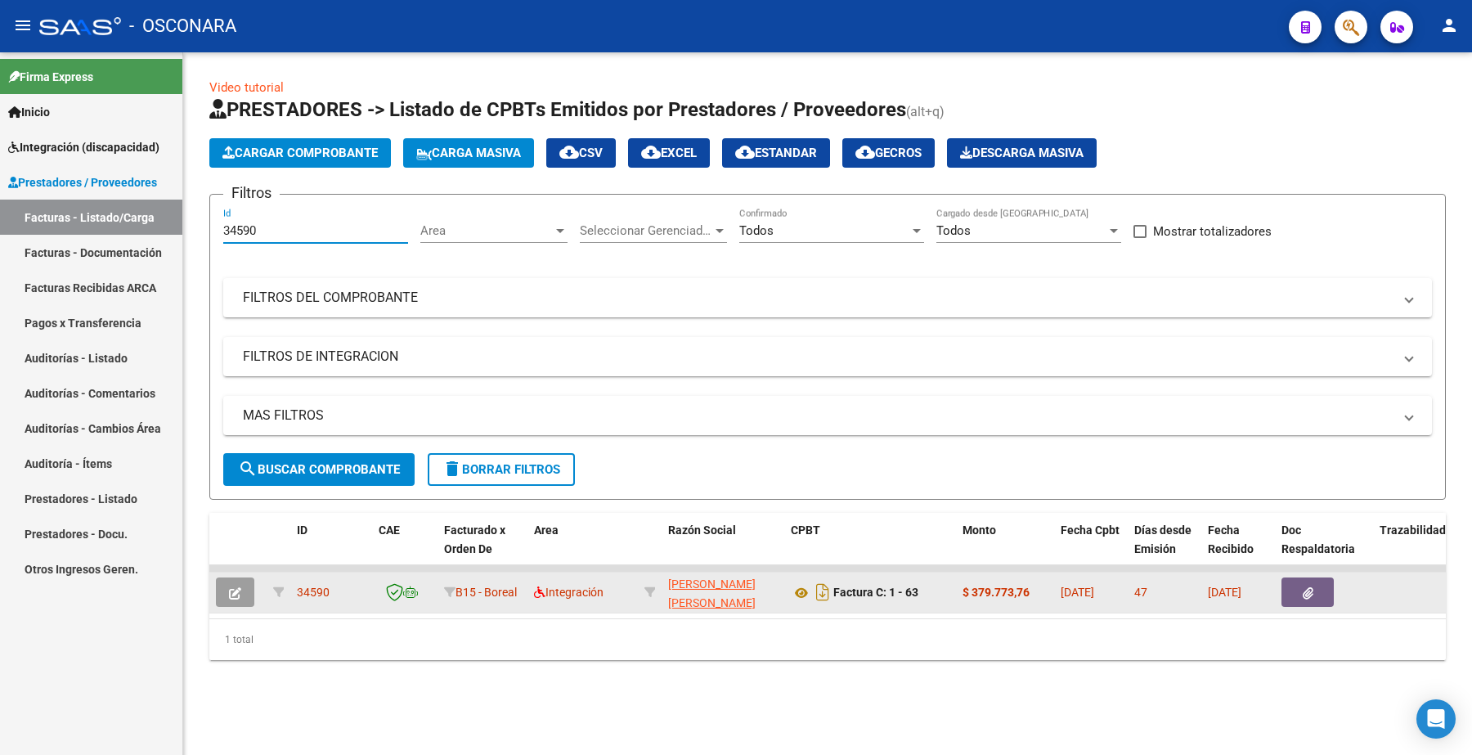
type input "34590"
click at [229, 593] on icon "button" at bounding box center [235, 593] width 12 height 12
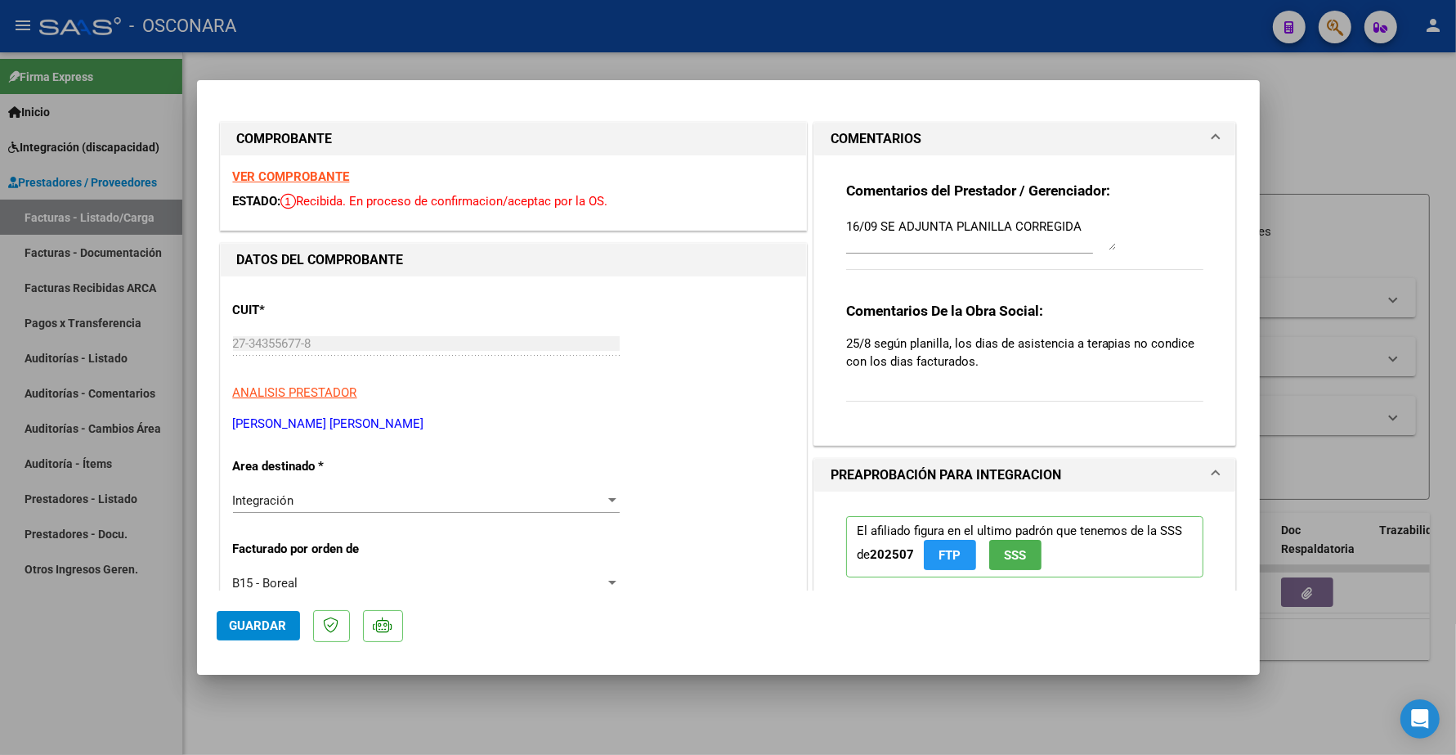
type input "$ 0,00"
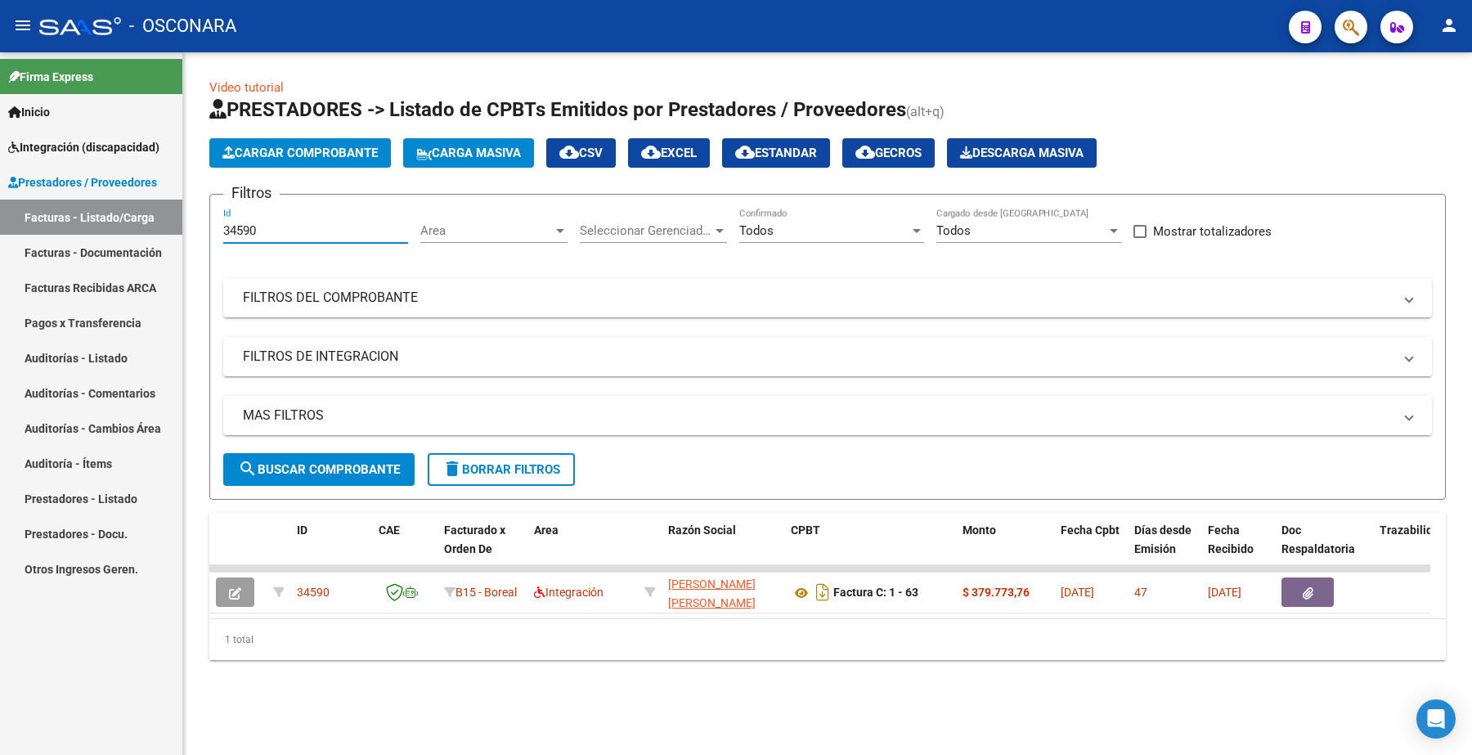
drag, startPoint x: 270, startPoint y: 225, endPoint x: 146, endPoint y: 230, distance: 124.4
click at [146, 230] on mat-sidenav-container "Firma Express Inicio Instructivos Contacto OS Integración (discapacidad) Certif…" at bounding box center [736, 403] width 1472 height 702
paste input "85"
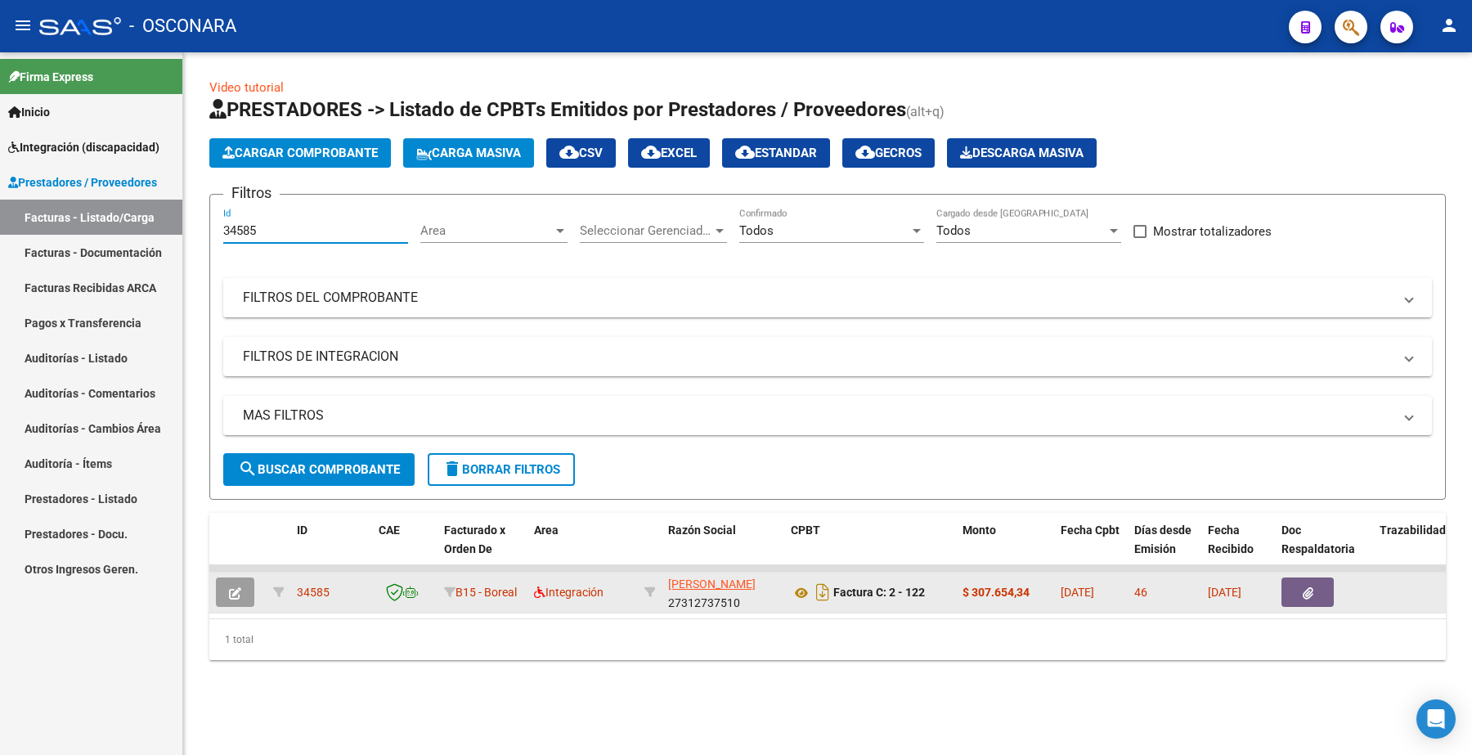
type input "34585"
click at [242, 587] on button "button" at bounding box center [235, 591] width 38 height 29
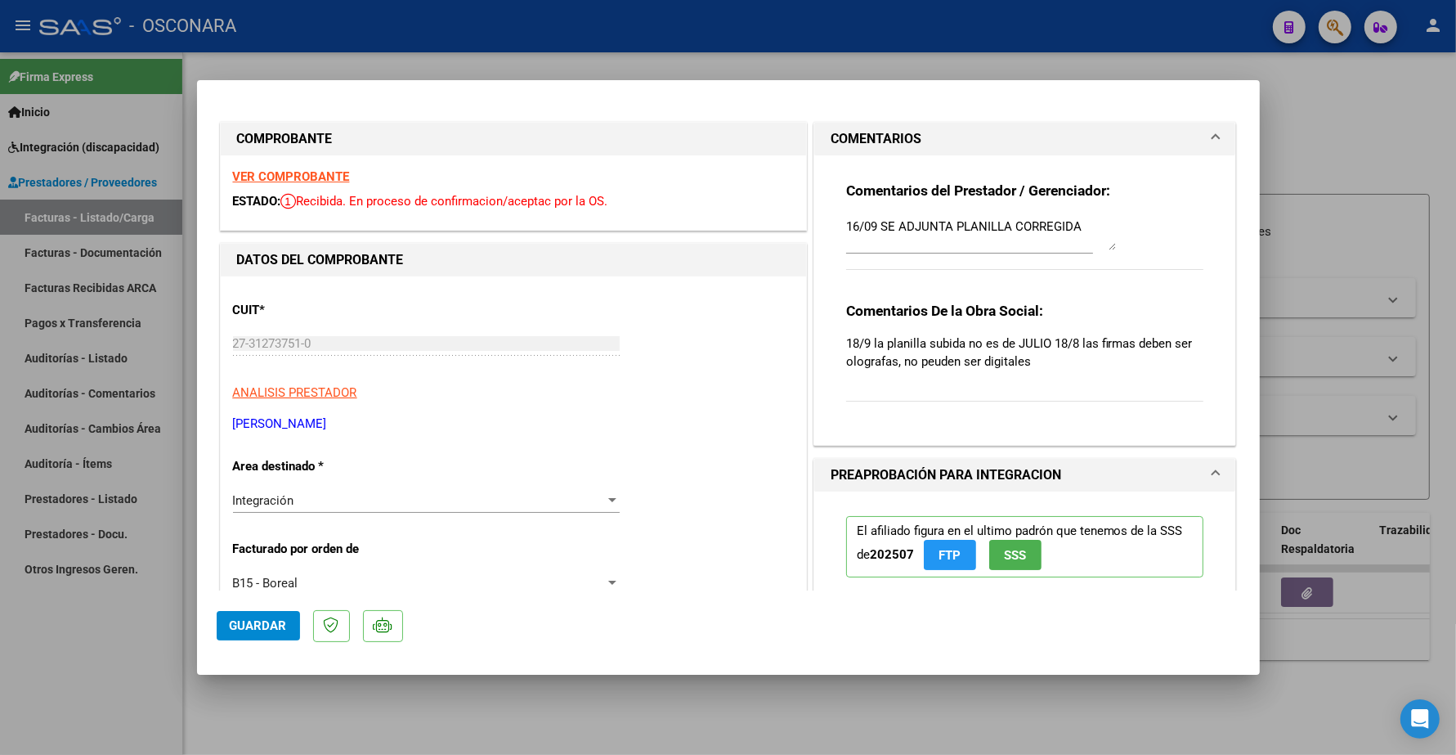
type input "$ 0,00"
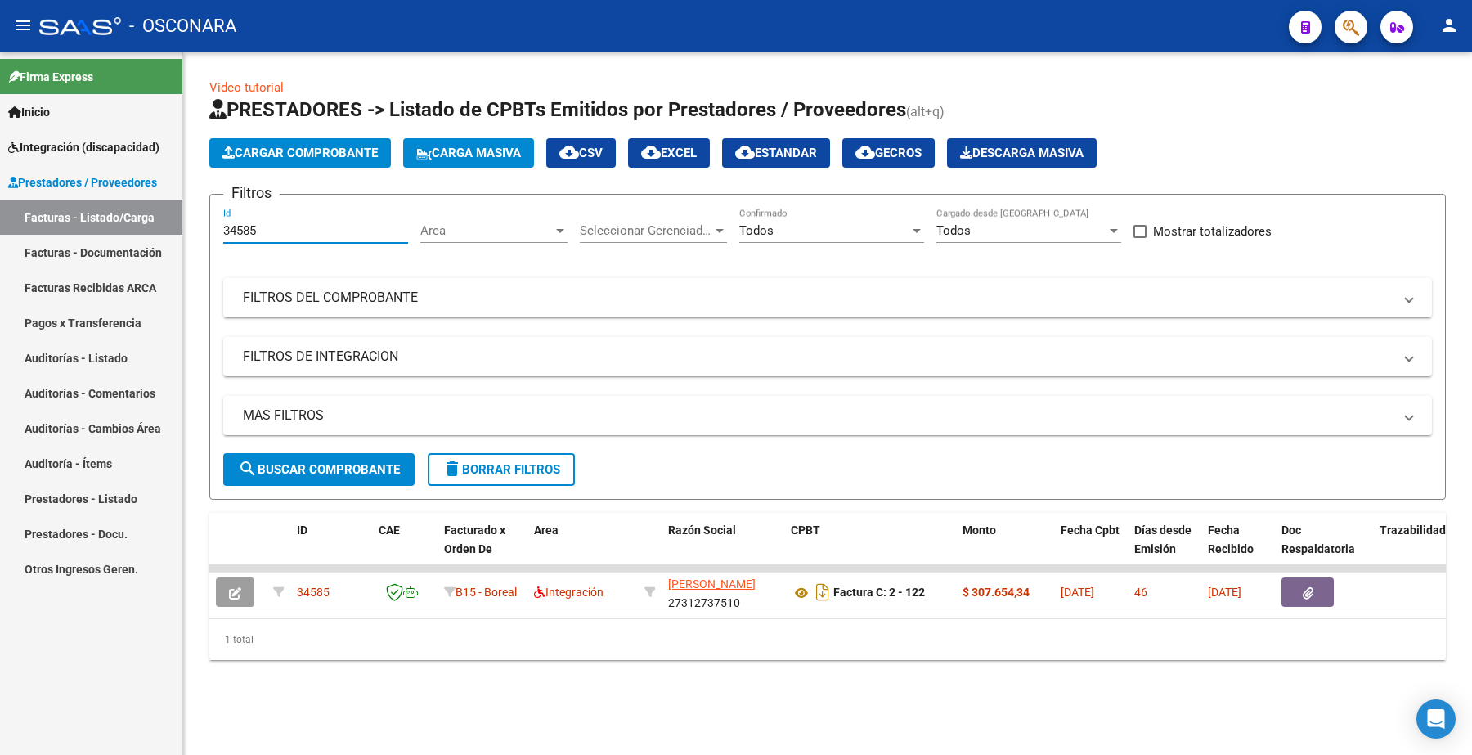
drag, startPoint x: 308, startPoint y: 231, endPoint x: 76, endPoint y: 215, distance: 232.7
click at [78, 217] on mat-sidenav-container "Firma Express Inicio Instructivos Contacto OS Integración (discapacidad) Certif…" at bounding box center [736, 403] width 1472 height 702
paste input "69"
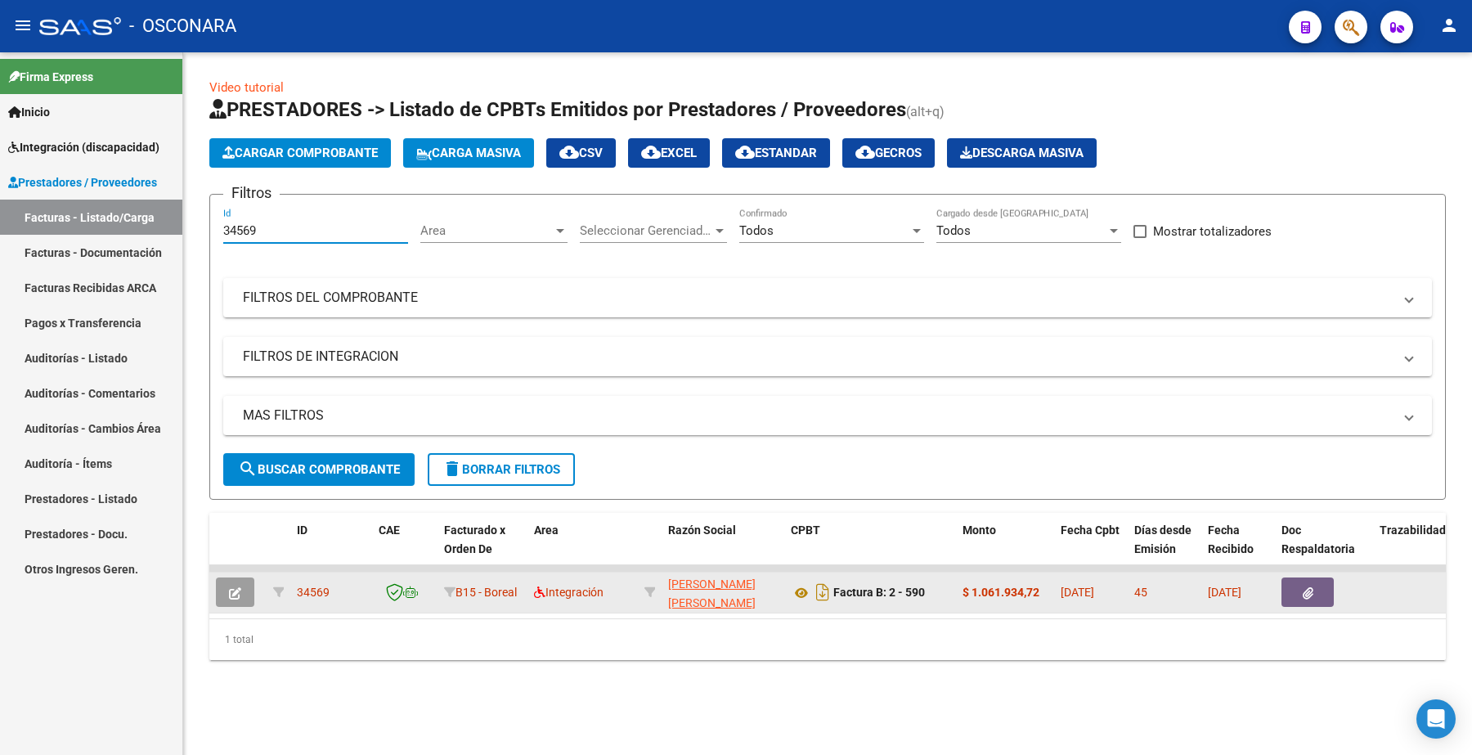
type input "34569"
click at [237, 587] on icon "button" at bounding box center [235, 593] width 12 height 12
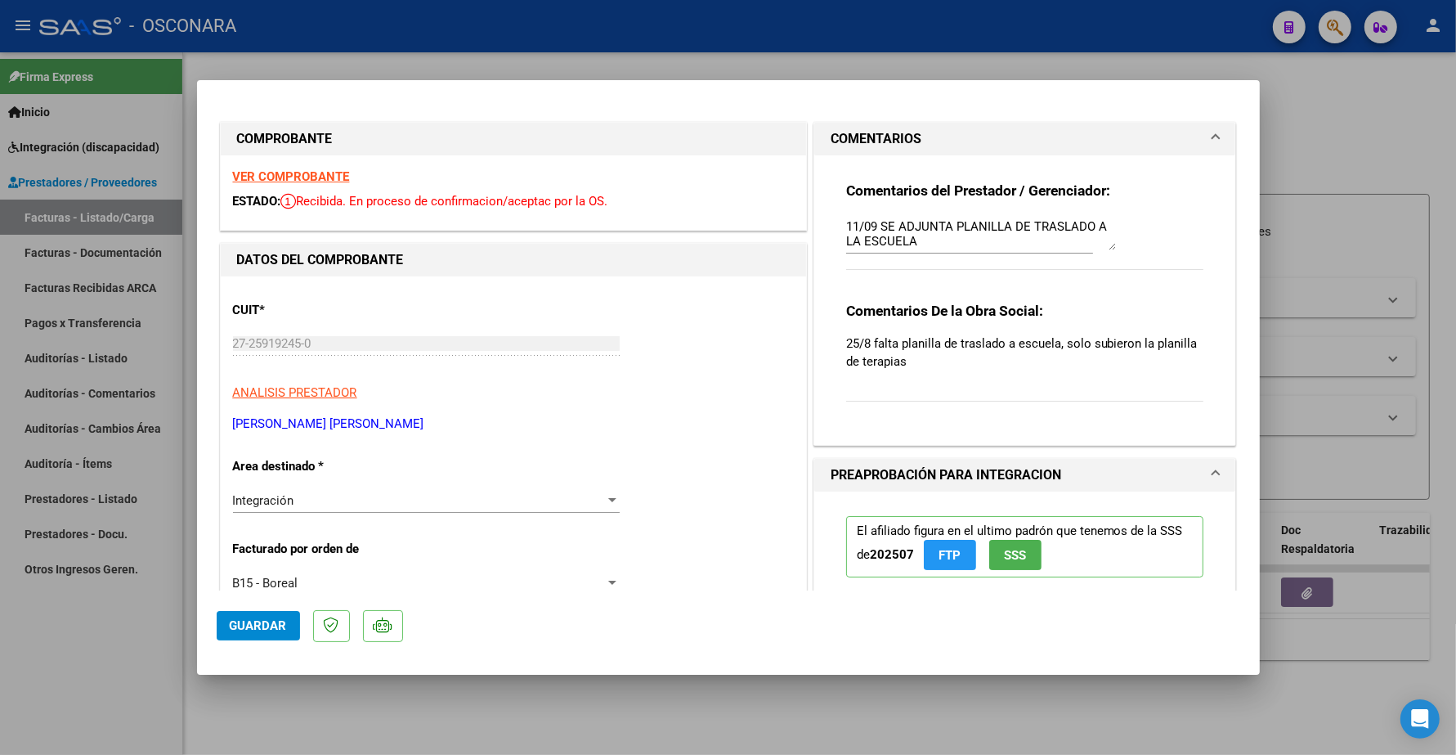
type input "$ 0,00"
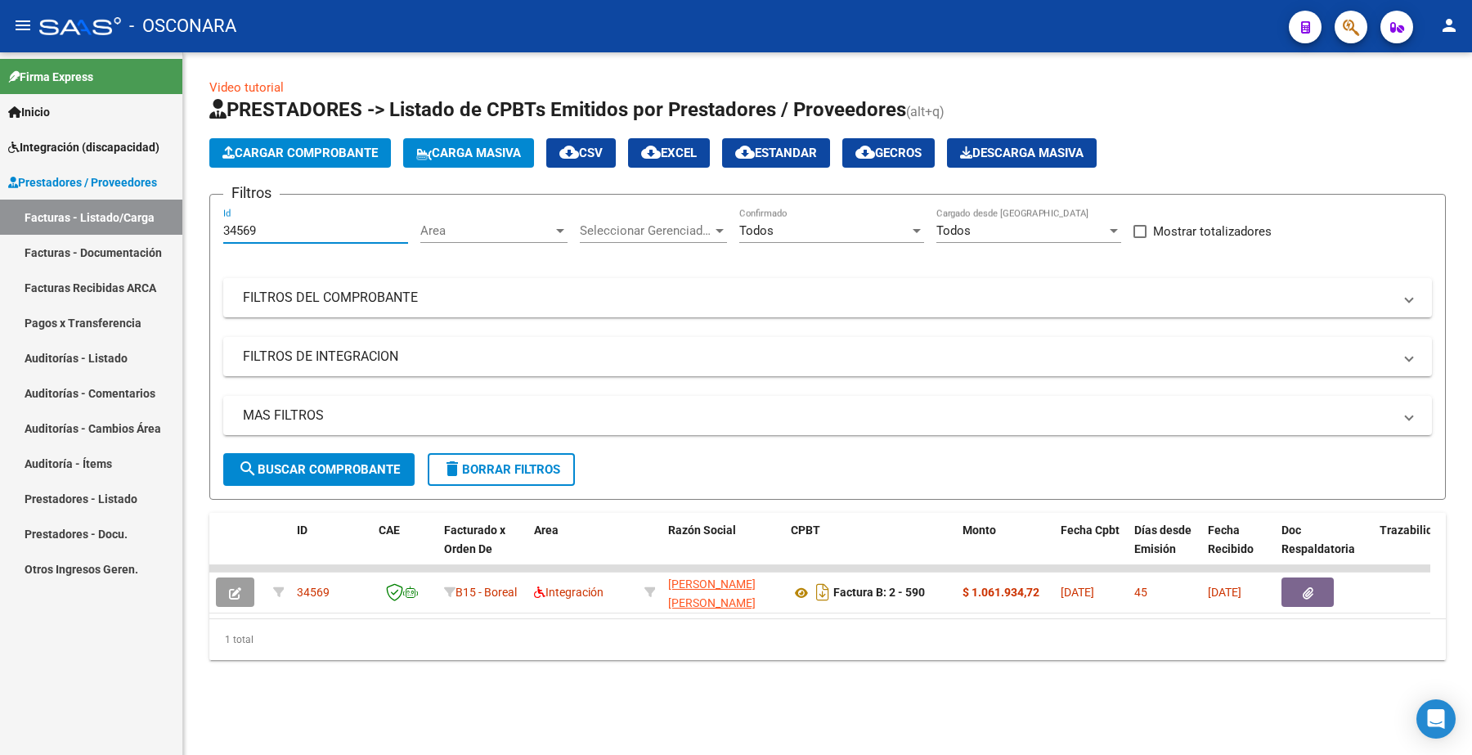
drag, startPoint x: 286, startPoint y: 226, endPoint x: 144, endPoint y: 230, distance: 142.3
click at [148, 231] on mat-sidenav-container "Firma Express Inicio Instructivos Contacto OS Integración (discapacidad) Certif…" at bounding box center [736, 403] width 1472 height 702
paste input "51"
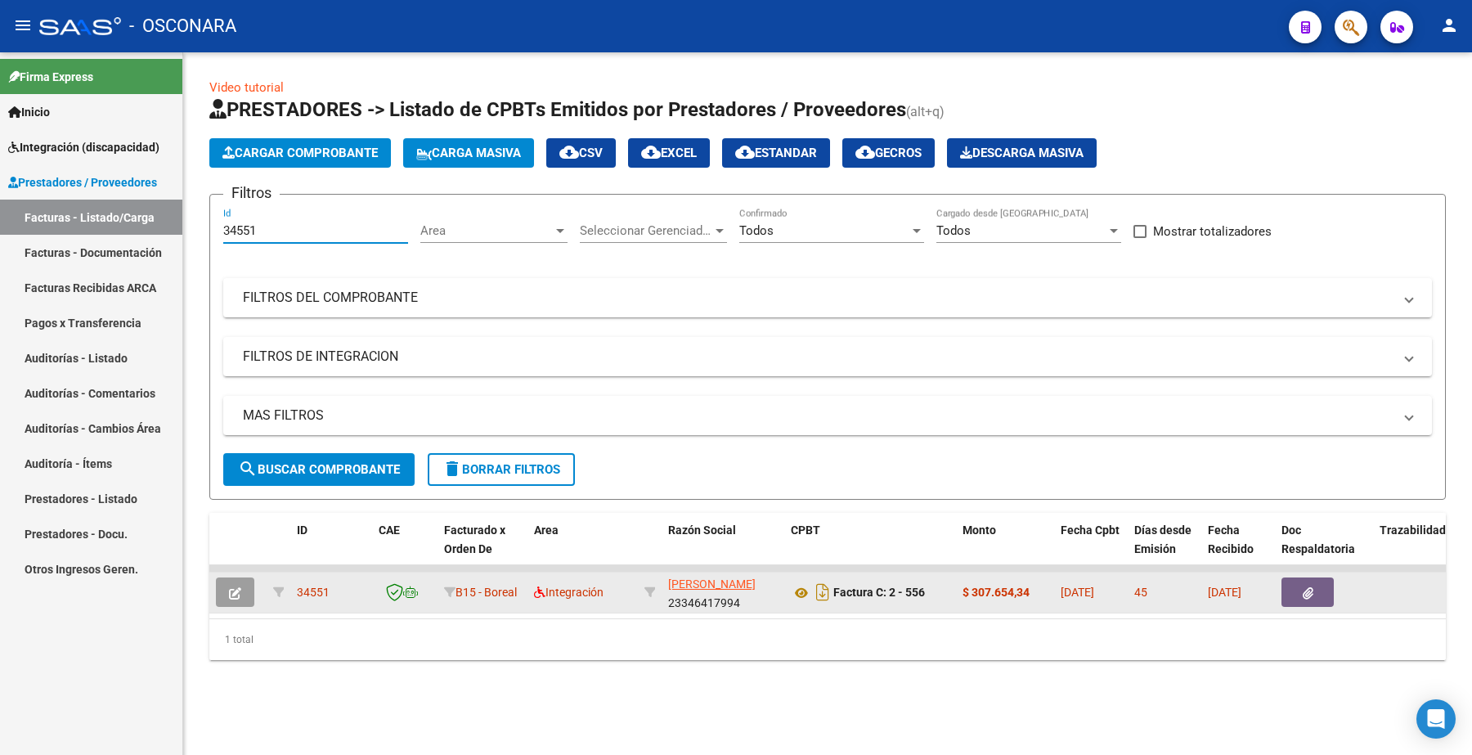
type input "34551"
click at [238, 587] on icon "button" at bounding box center [235, 593] width 12 height 12
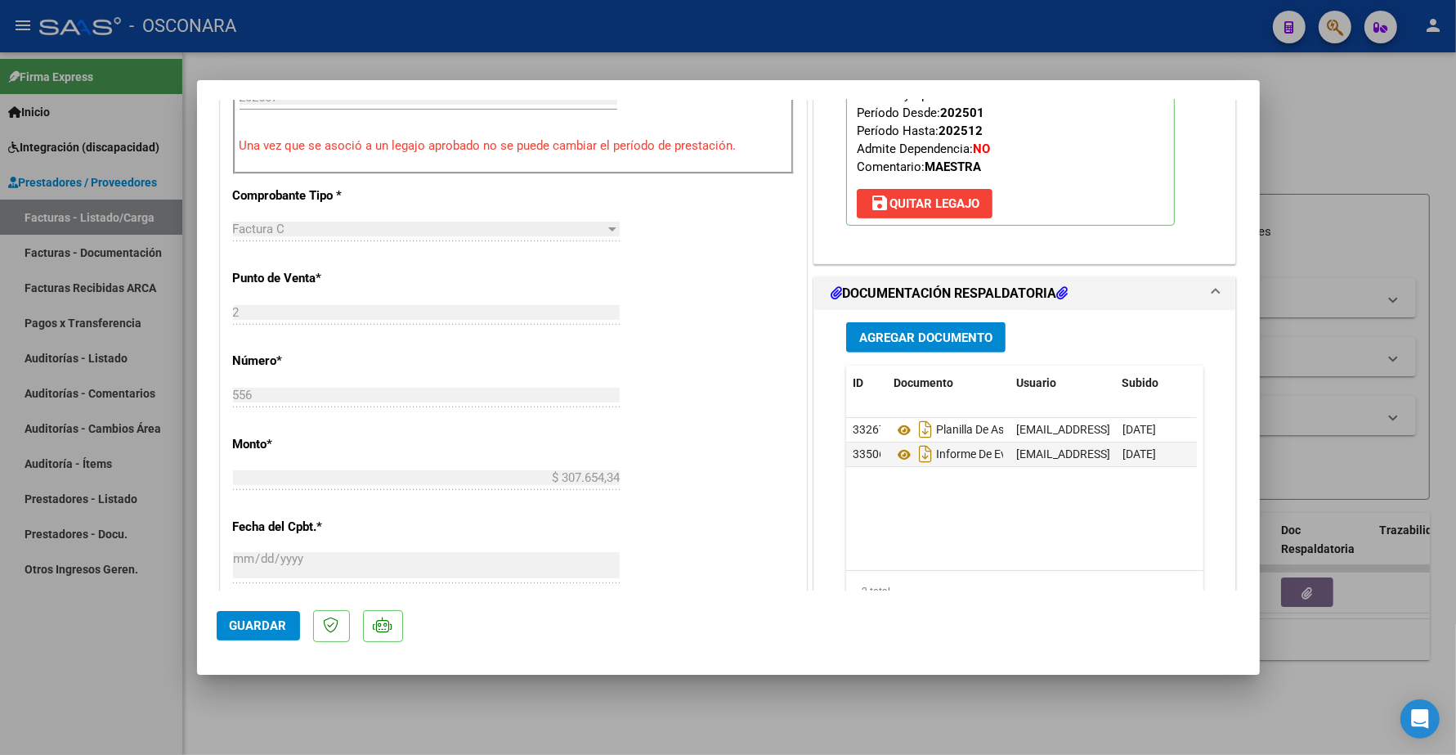
scroll to position [613, 0]
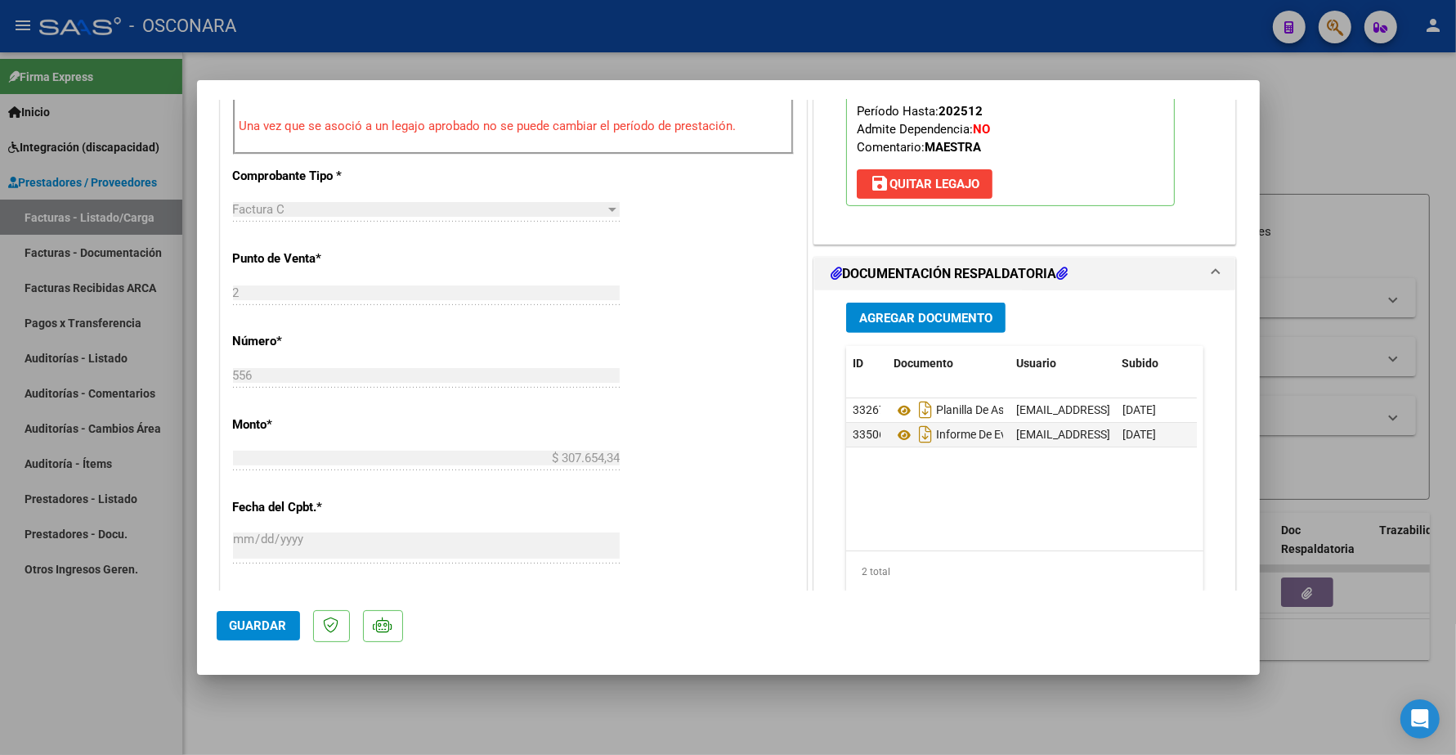
type input "$ 0,00"
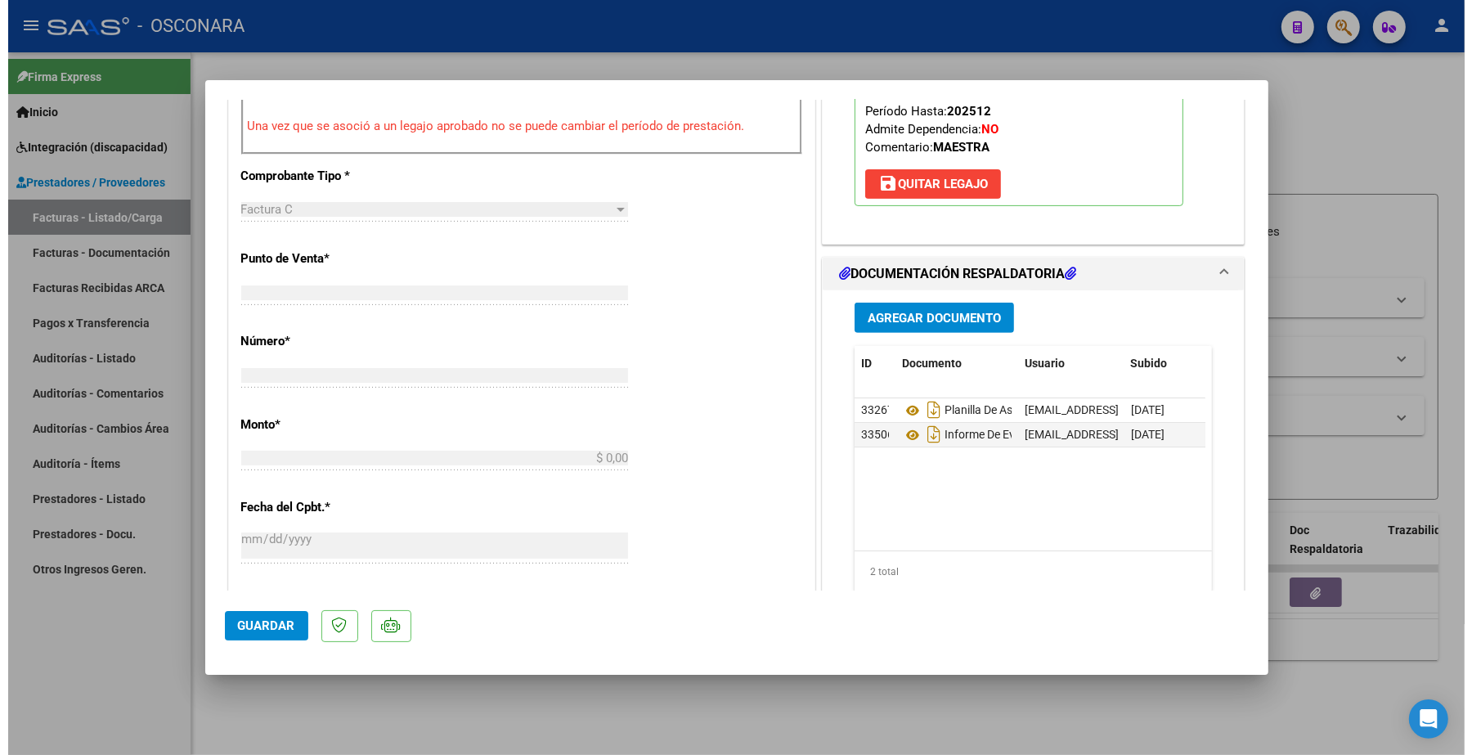
scroll to position [0, 0]
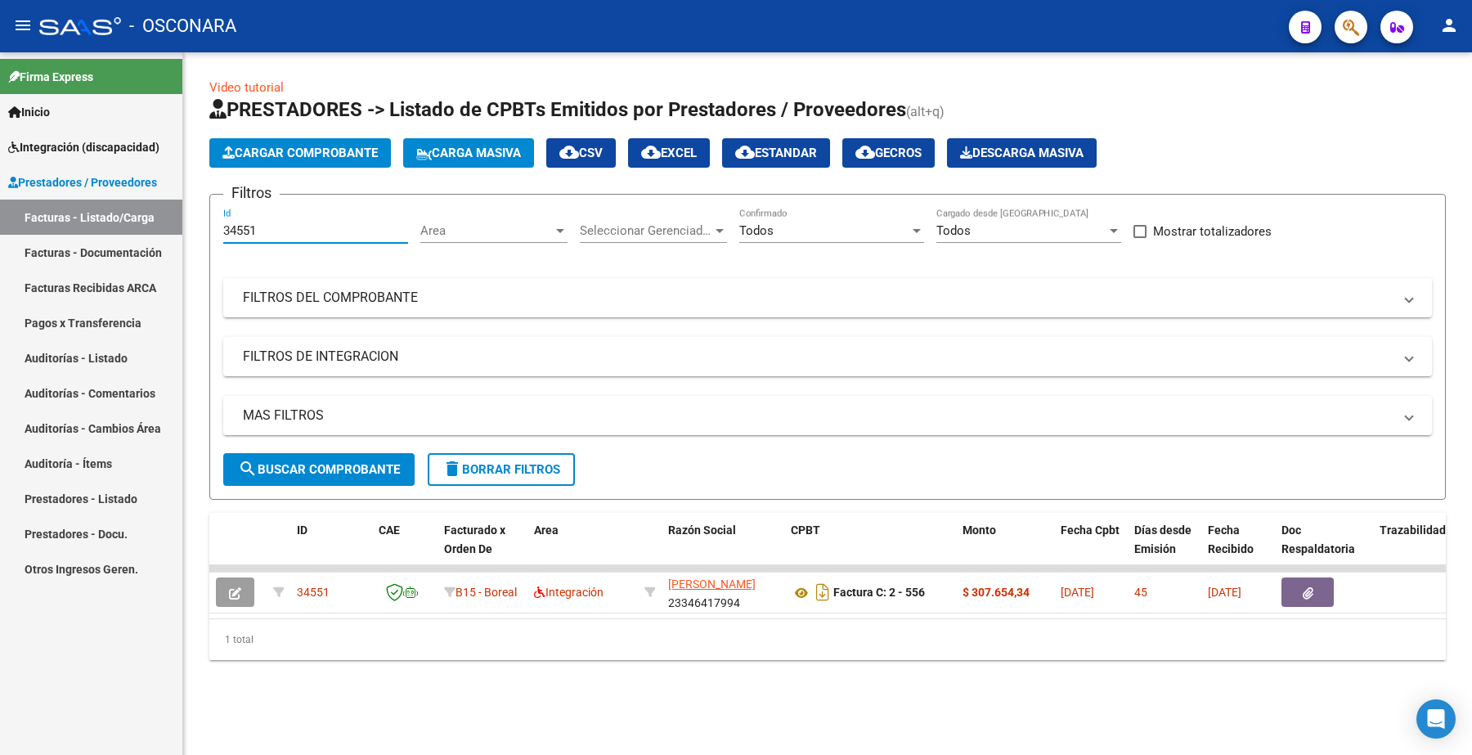
drag, startPoint x: 279, startPoint y: 231, endPoint x: 136, endPoint y: 231, distance: 143.1
click at [137, 233] on mat-sidenav-container "Firma Express Inicio Instructivos Contacto OS Integración (discapacidad) Certif…" at bounding box center [736, 403] width 1472 height 702
paste input "46"
type input "34546"
click at [292, 471] on span "search Buscar Comprobante" at bounding box center [319, 469] width 162 height 15
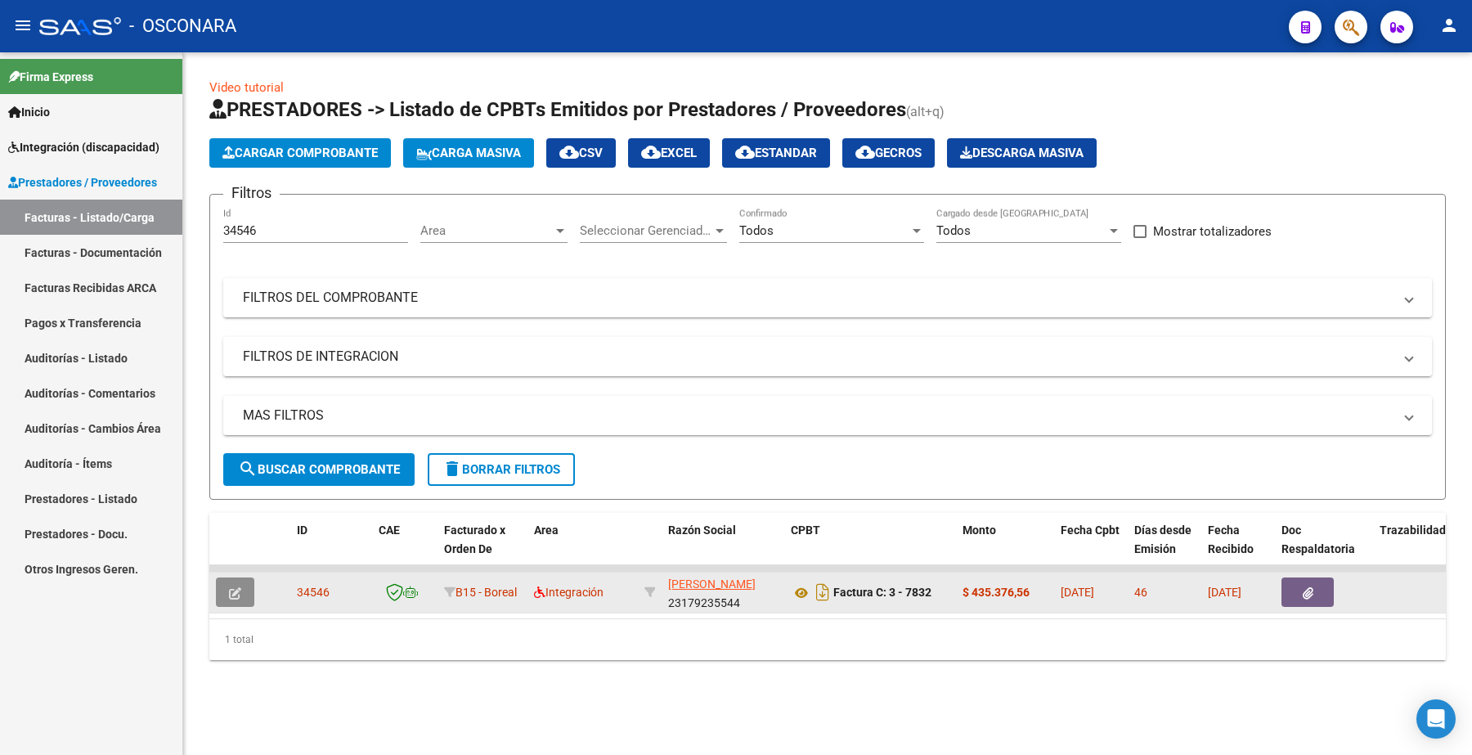
click at [231, 593] on icon "button" at bounding box center [235, 593] width 12 height 12
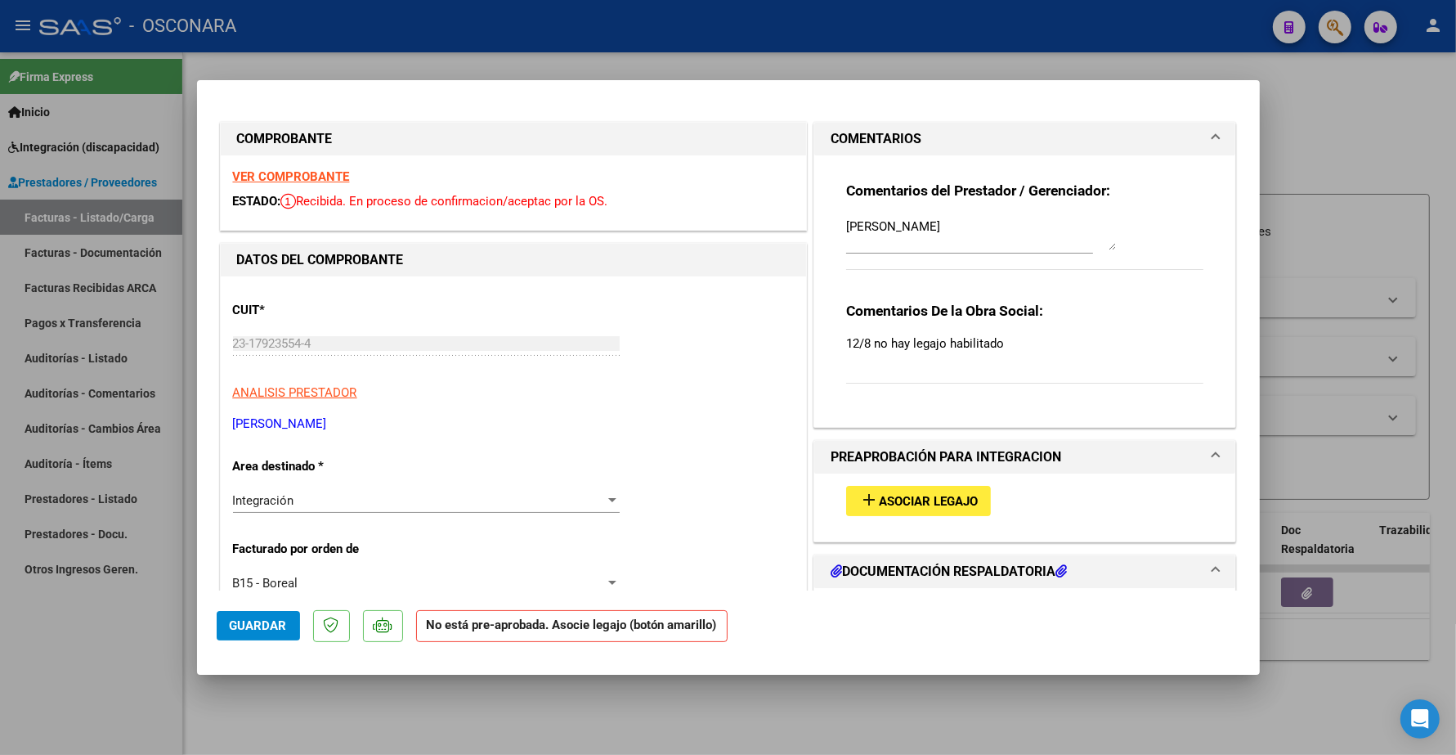
click at [920, 501] on span "Asociar Legajo" at bounding box center [928, 501] width 99 height 15
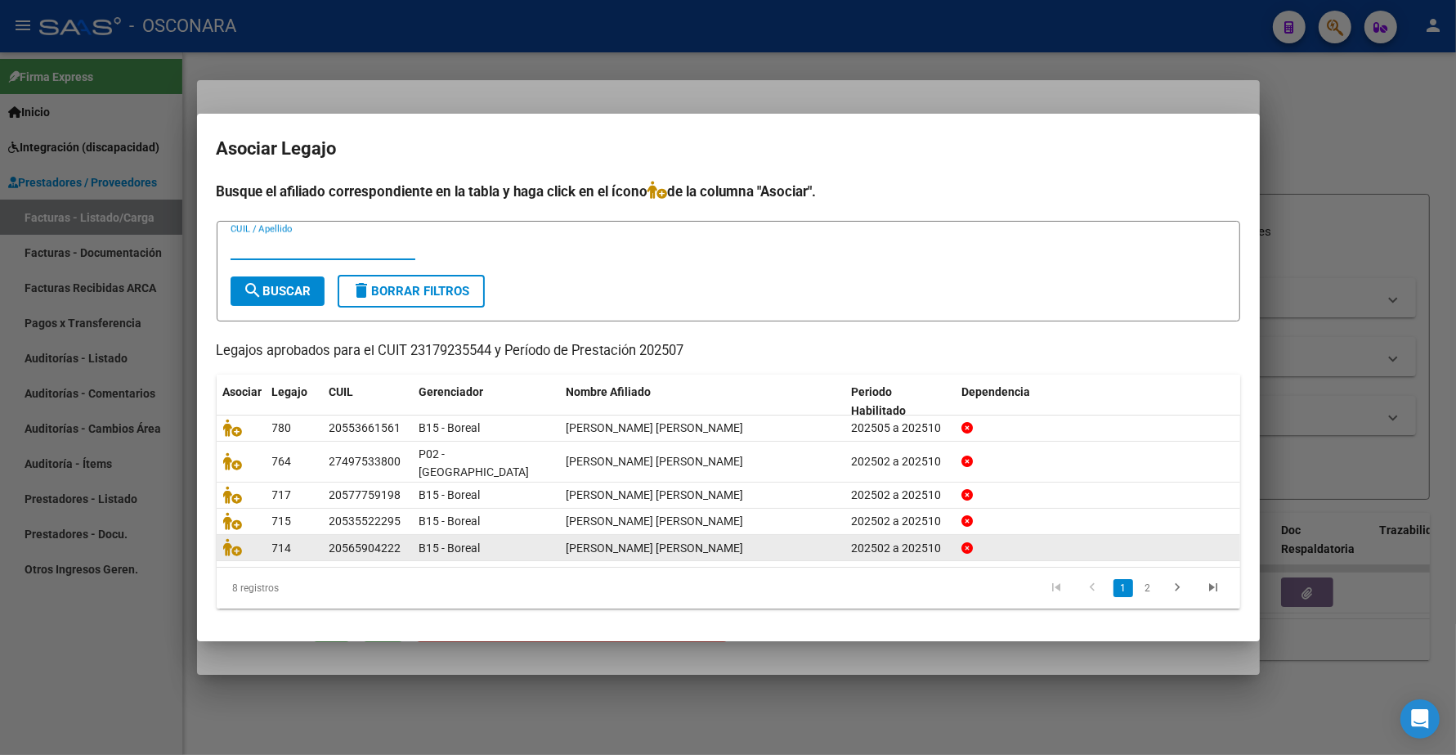
click at [1172, 580] on icon "go to next page" at bounding box center [1177, 590] width 21 height 20
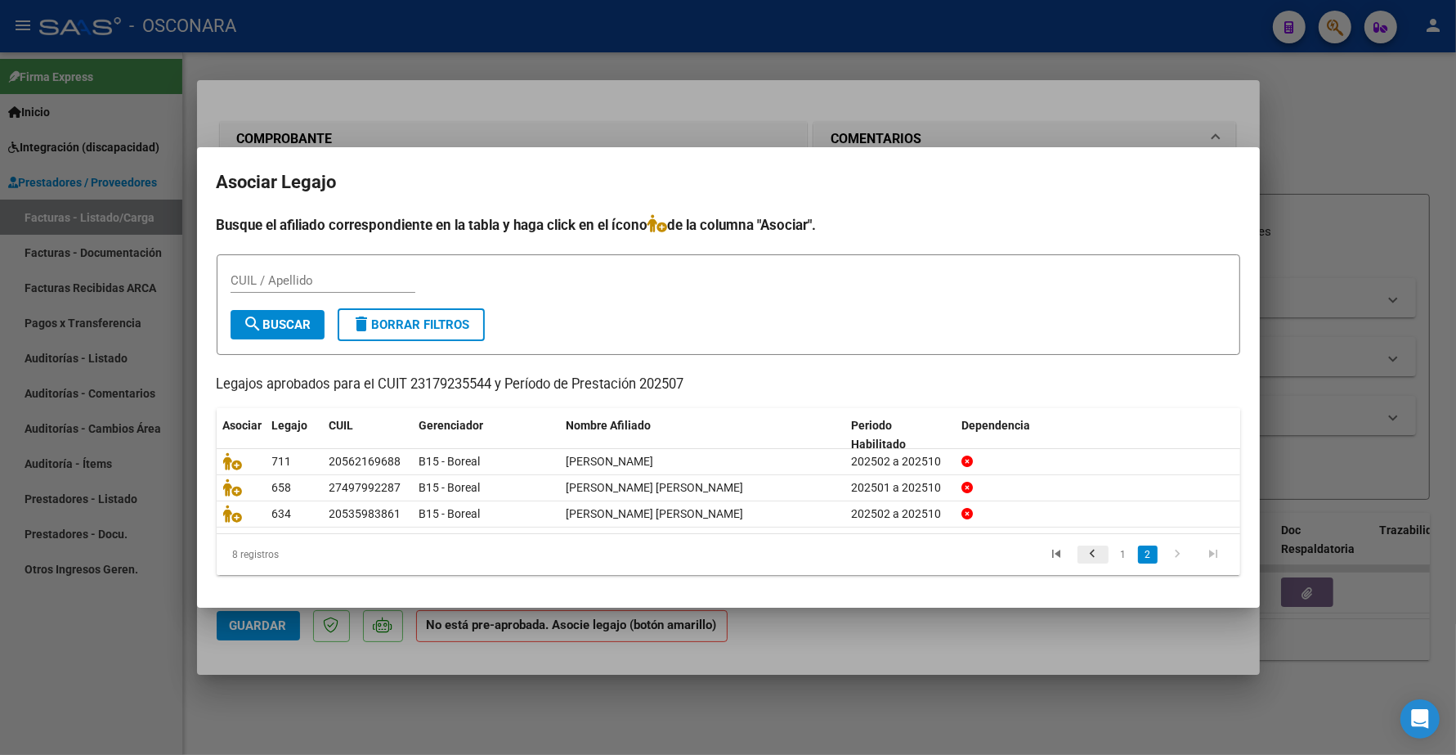
click at [1084, 549] on icon "go to previous page" at bounding box center [1092, 556] width 21 height 20
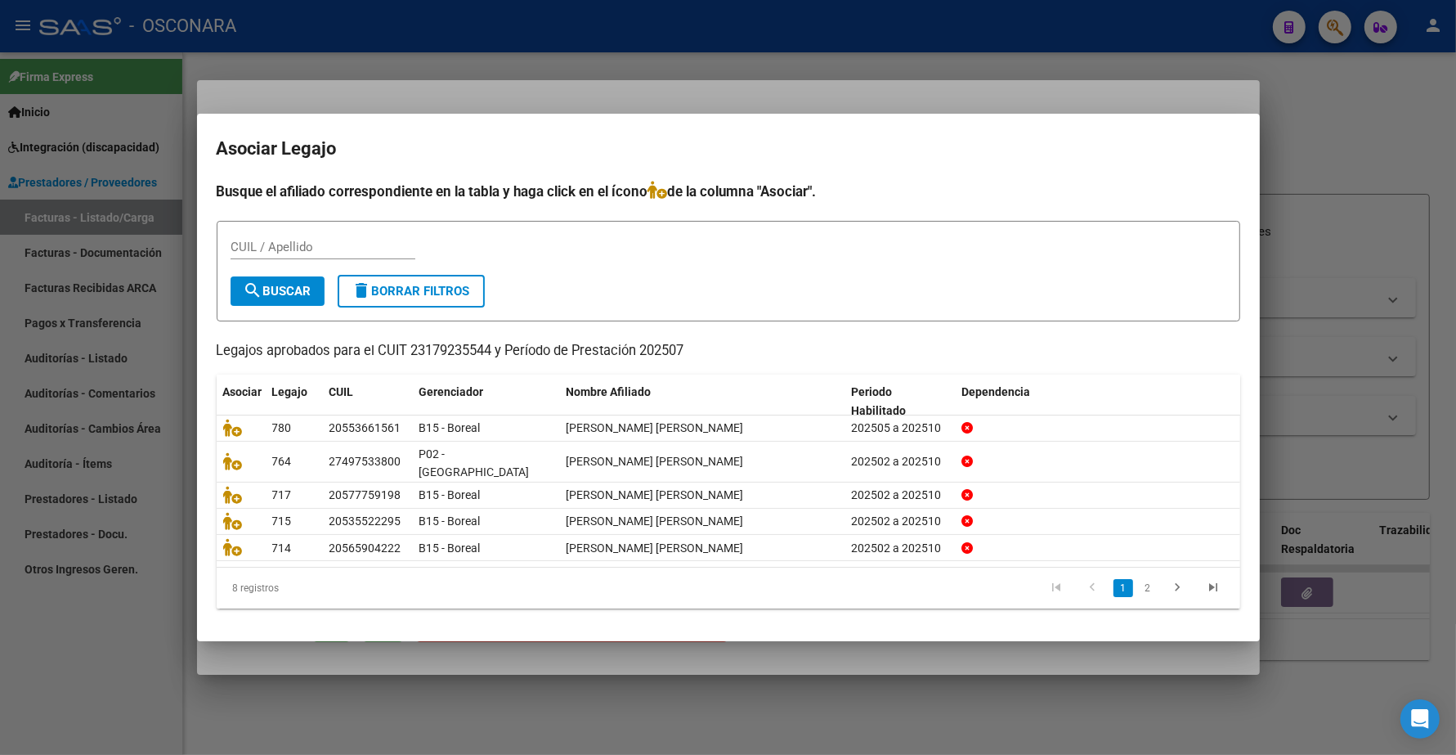
click at [1306, 311] on div at bounding box center [728, 377] width 1456 height 755
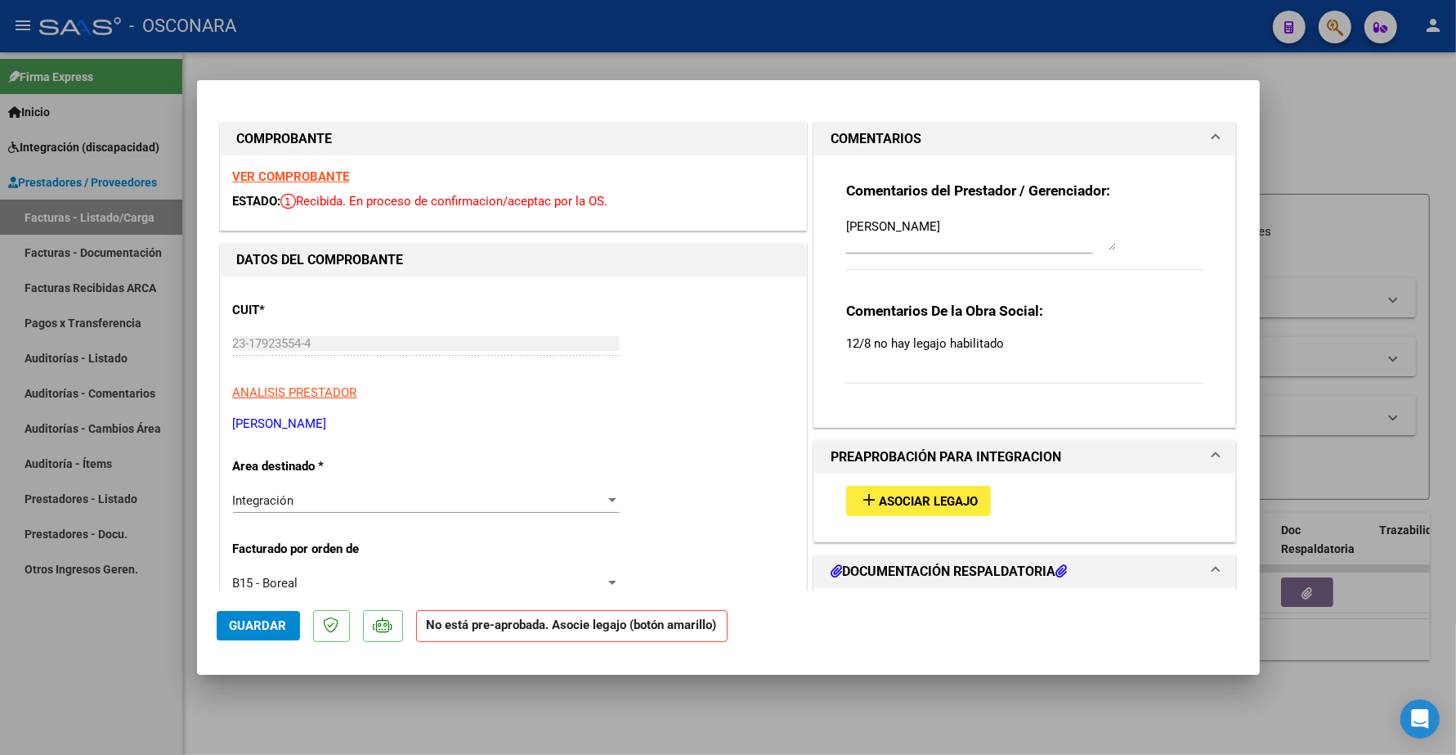
type input "$ 0,00"
